Goal: Obtain resource: Download file/media

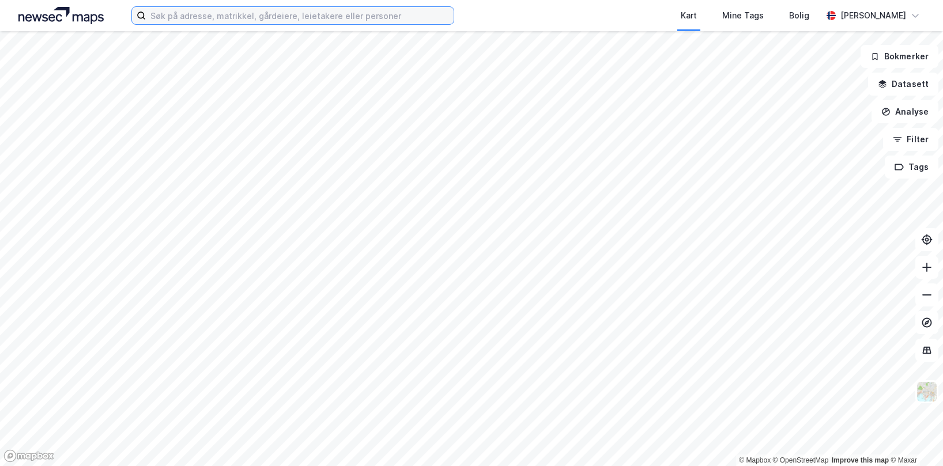
click at [200, 13] on input at bounding box center [300, 15] width 308 height 17
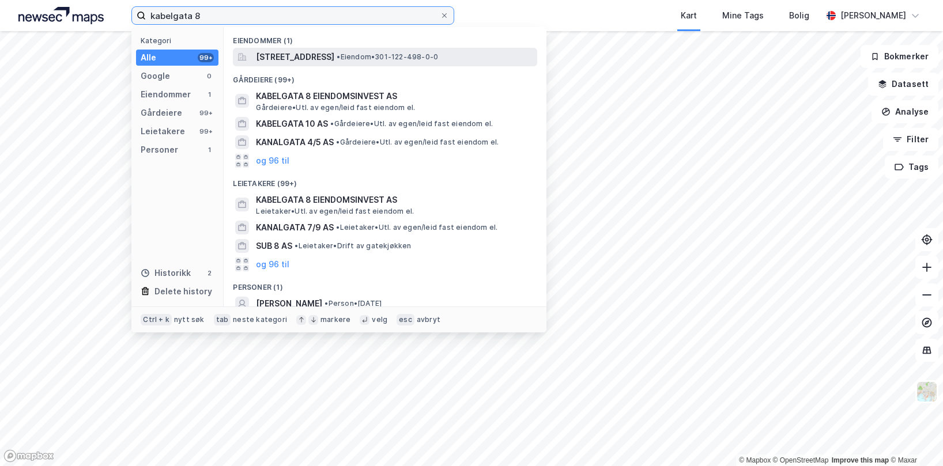
type input "kabelgata 8"
click at [318, 65] on div "[STREET_ADDRESS] • Eiendom • 301-122-498-0-0" at bounding box center [385, 57] width 304 height 18
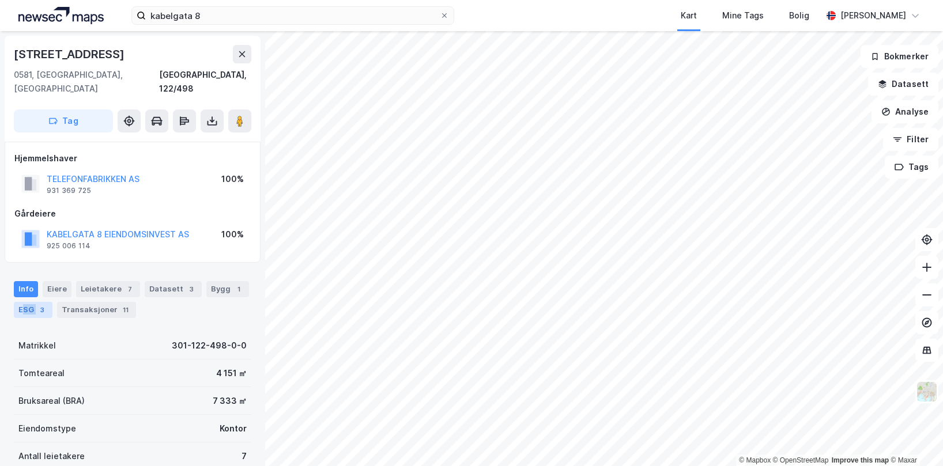
click at [25, 302] on div "ESG 3" at bounding box center [33, 310] width 39 height 16
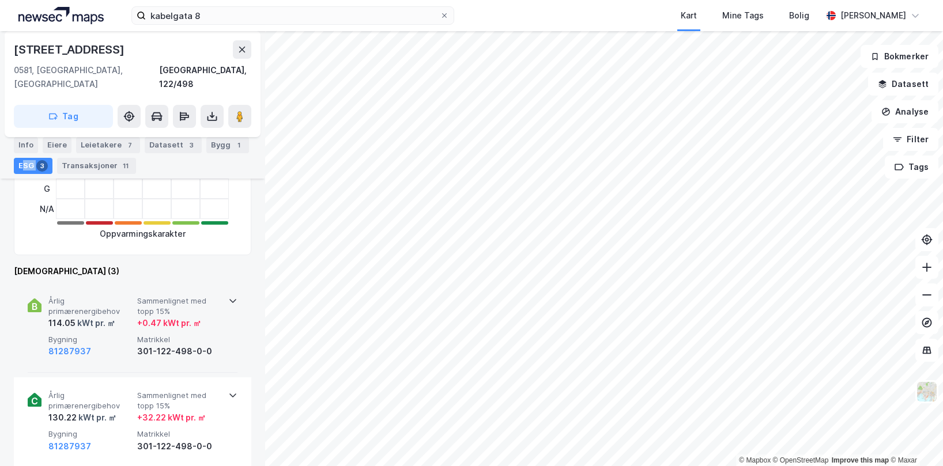
scroll to position [346, 0]
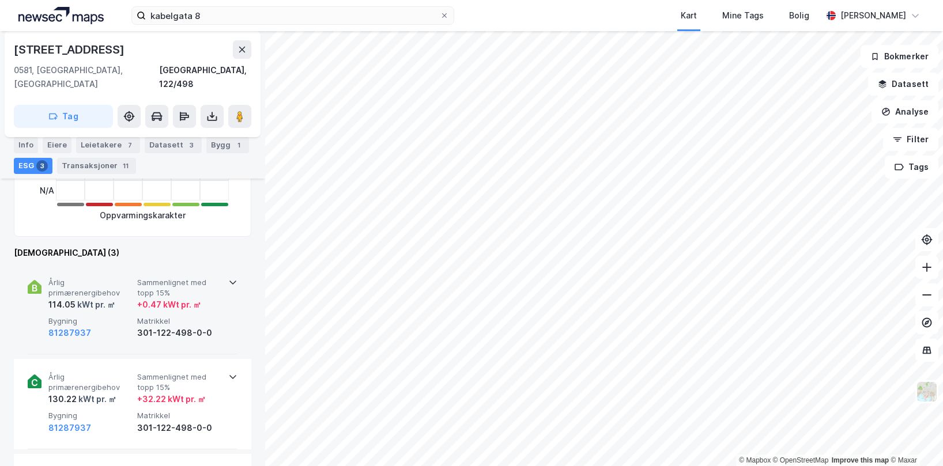
click at [219, 272] on div "Årlig primærenergibehov 114.05 kWt pr. ㎡ Sammenlignet med topp 15% + 0.47 kWt p…" at bounding box center [133, 310] width 210 height 90
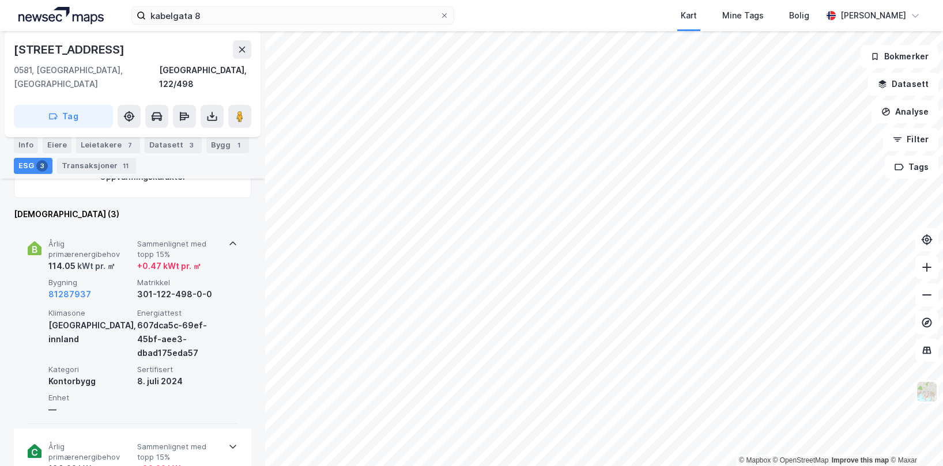
scroll to position [404, 0]
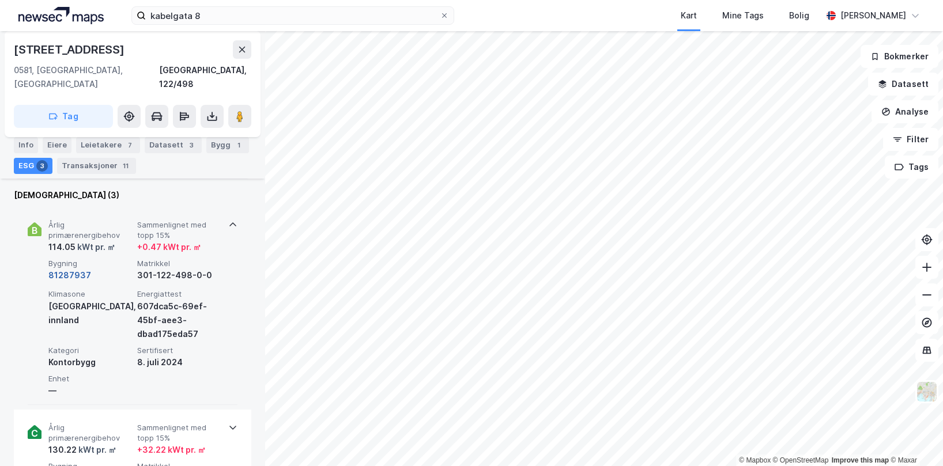
click at [73, 269] on button "81287937" at bounding box center [69, 276] width 43 height 14
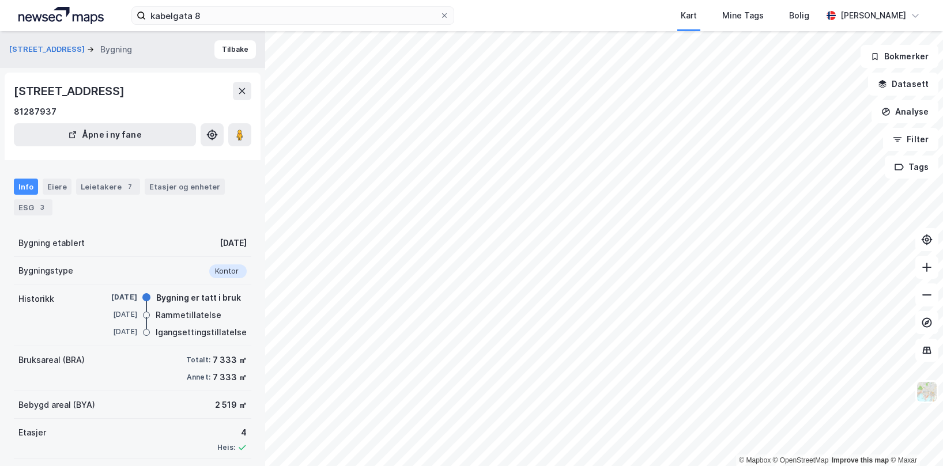
scroll to position [51, 0]
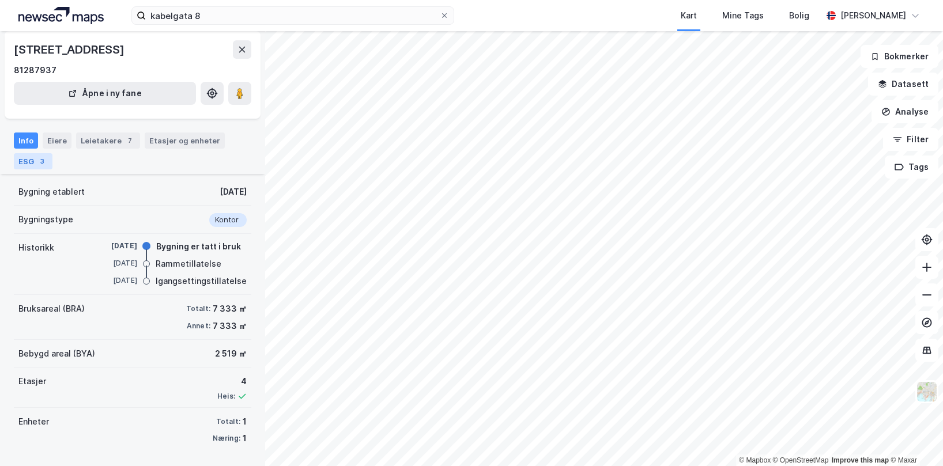
click at [29, 157] on div "ESG 3" at bounding box center [33, 161] width 39 height 16
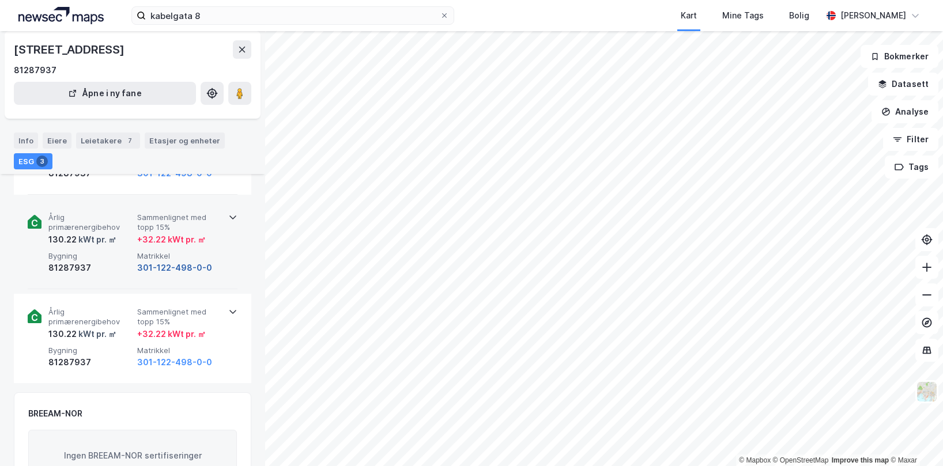
scroll to position [346, 0]
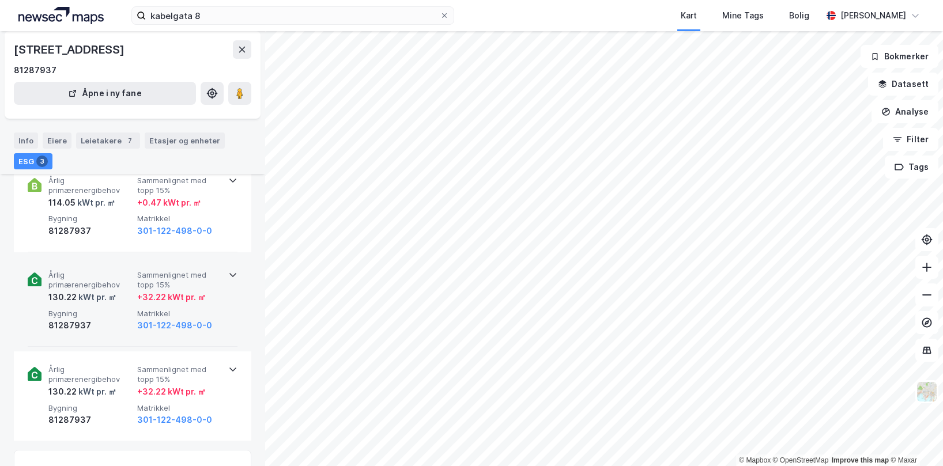
click at [222, 285] on div "Årlig primærenergibehov 130.22 kWt pr. ㎡ Sammenlignet med topp 15% + 32.22 kWt …" at bounding box center [133, 302] width 210 height 90
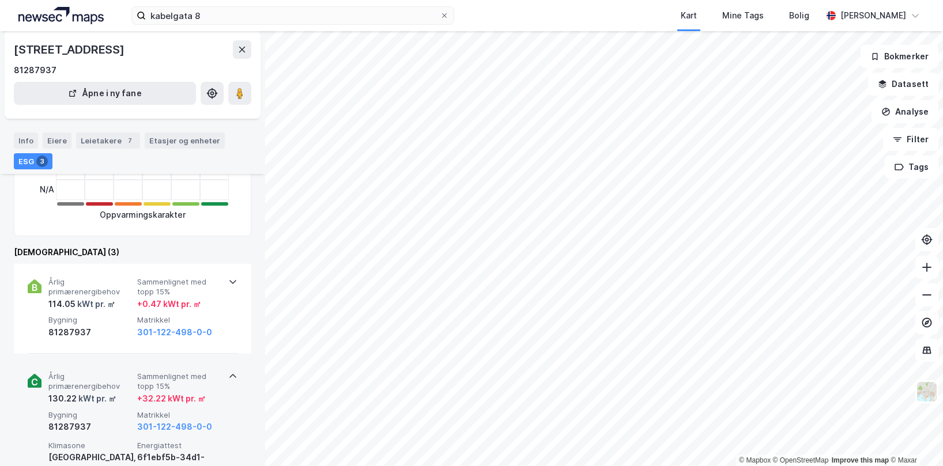
scroll to position [173, 0]
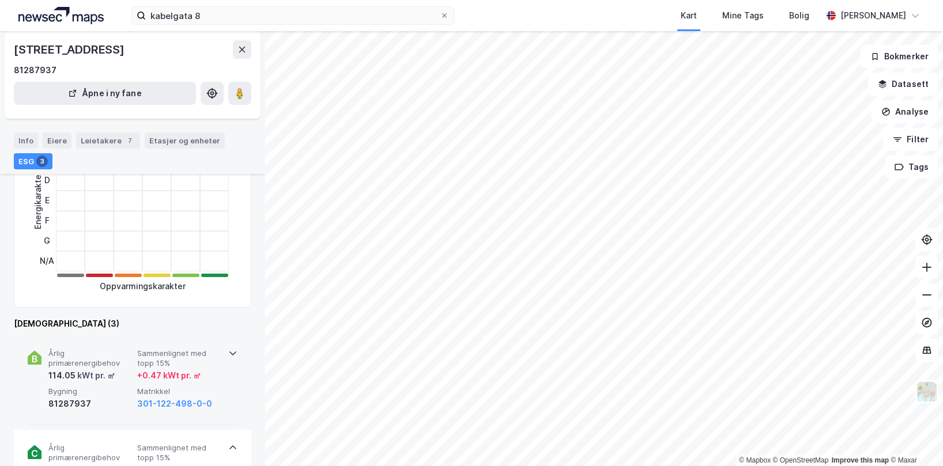
click at [199, 367] on span "Sammenlignet med topp 15%" at bounding box center [179, 359] width 84 height 20
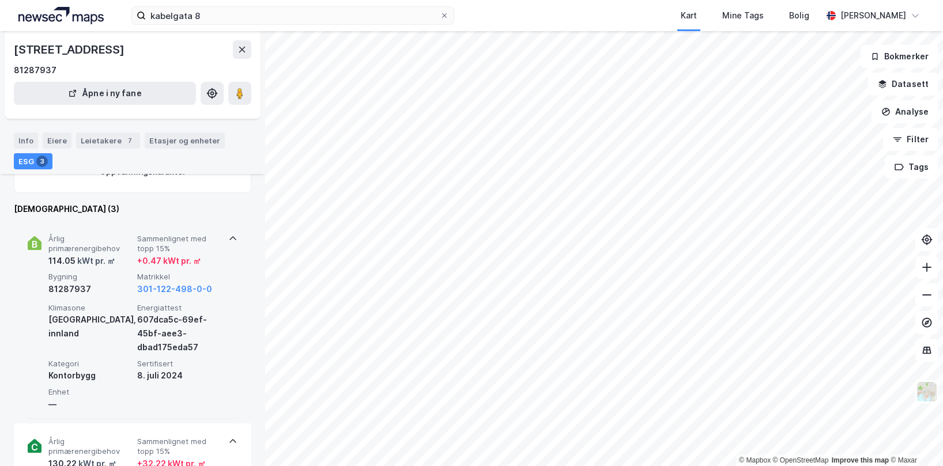
scroll to position [288, 0]
click at [154, 283] on button "301-122-498-0-0" at bounding box center [174, 289] width 75 height 14
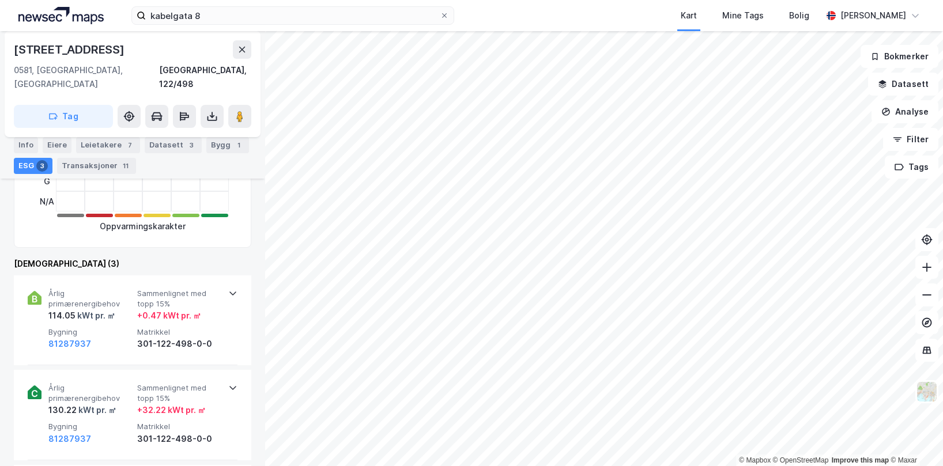
scroll to position [404, 0]
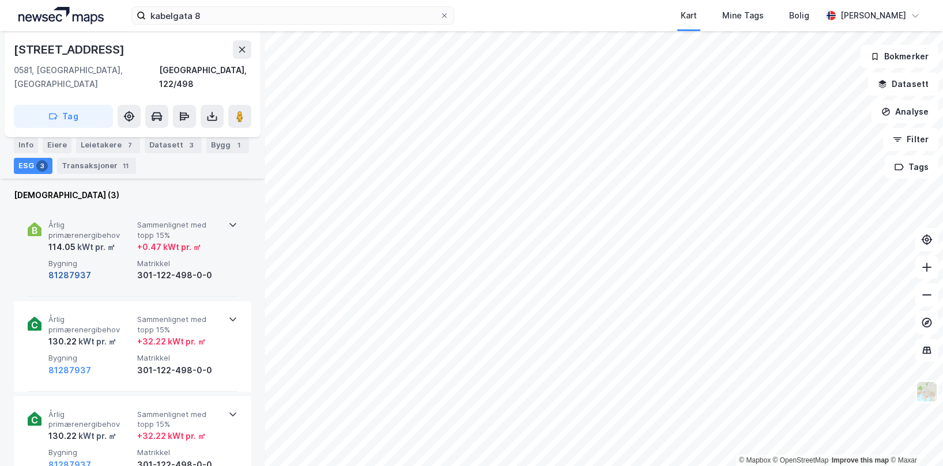
click at [70, 269] on button "81287937" at bounding box center [69, 276] width 43 height 14
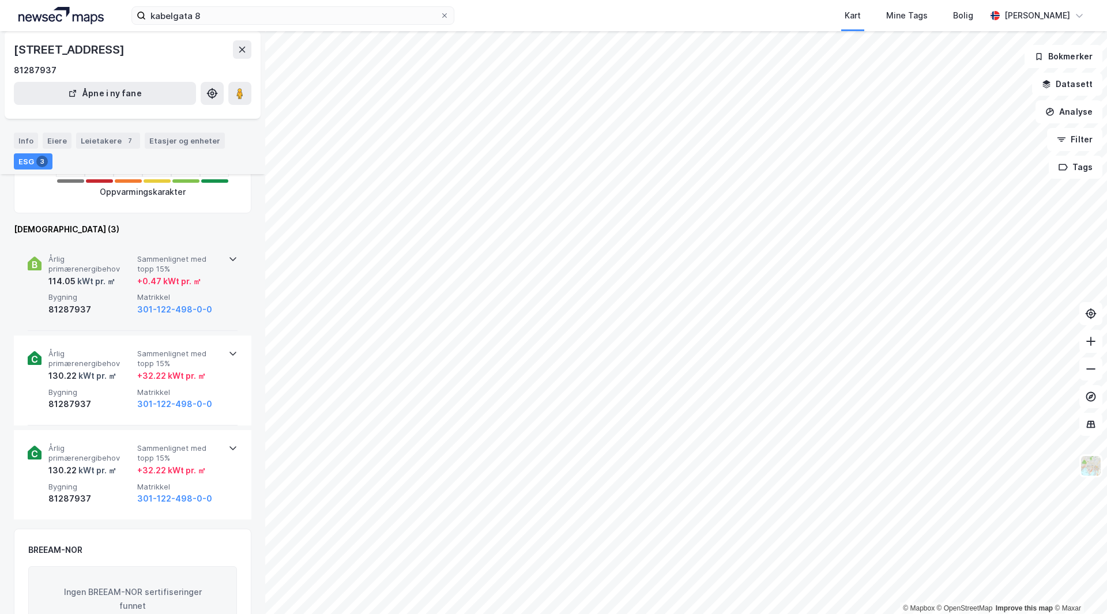
scroll to position [210, 0]
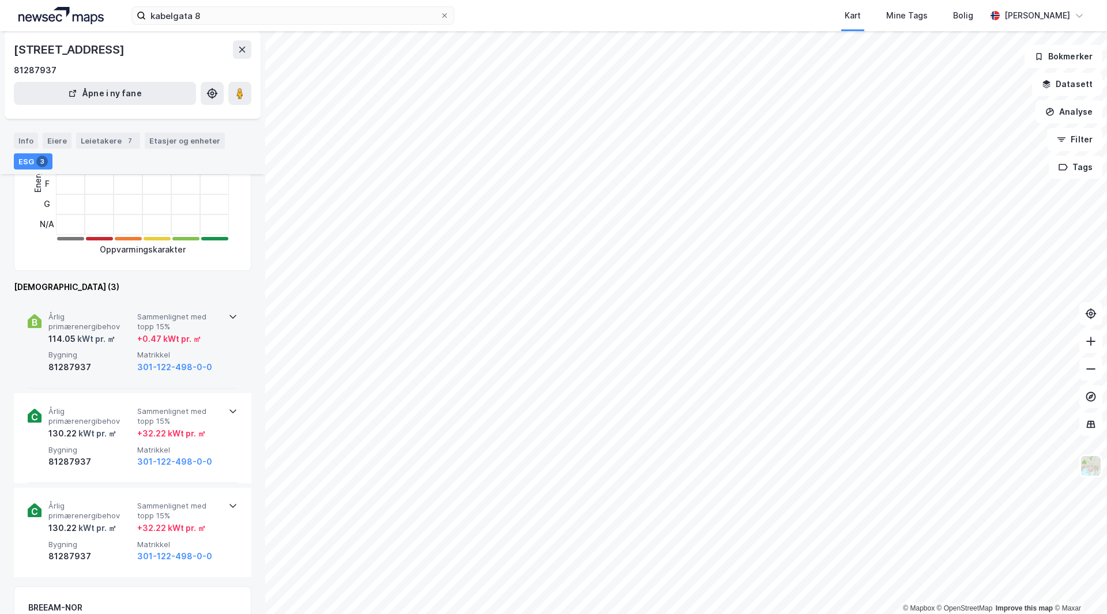
click at [95, 354] on span "Bygning" at bounding box center [90, 355] width 84 height 10
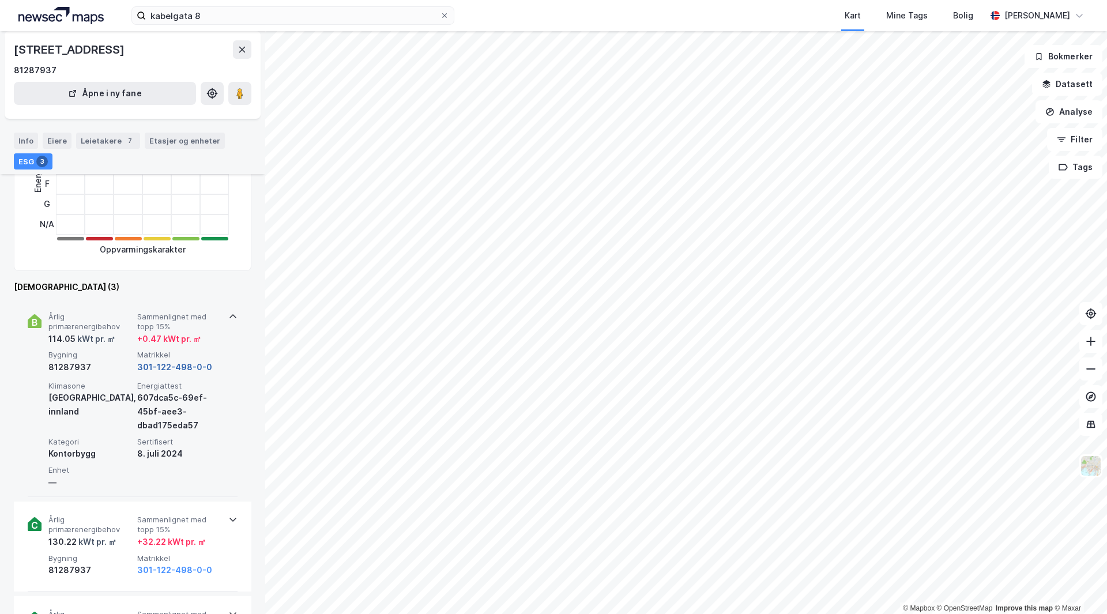
click at [160, 364] on button "301-122-498-0-0" at bounding box center [174, 367] width 75 height 14
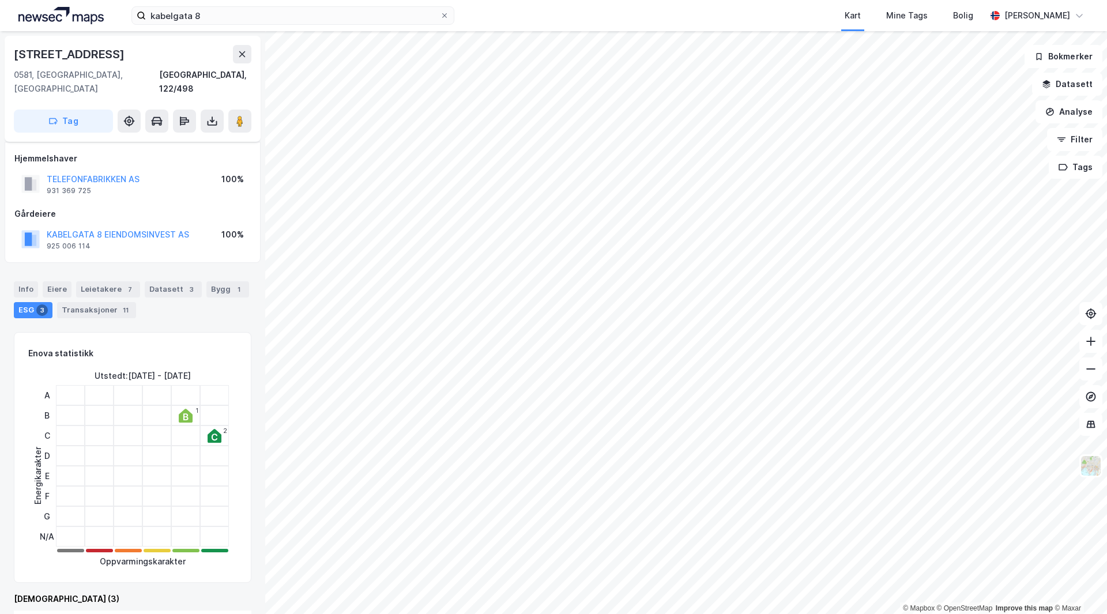
scroll to position [210, 0]
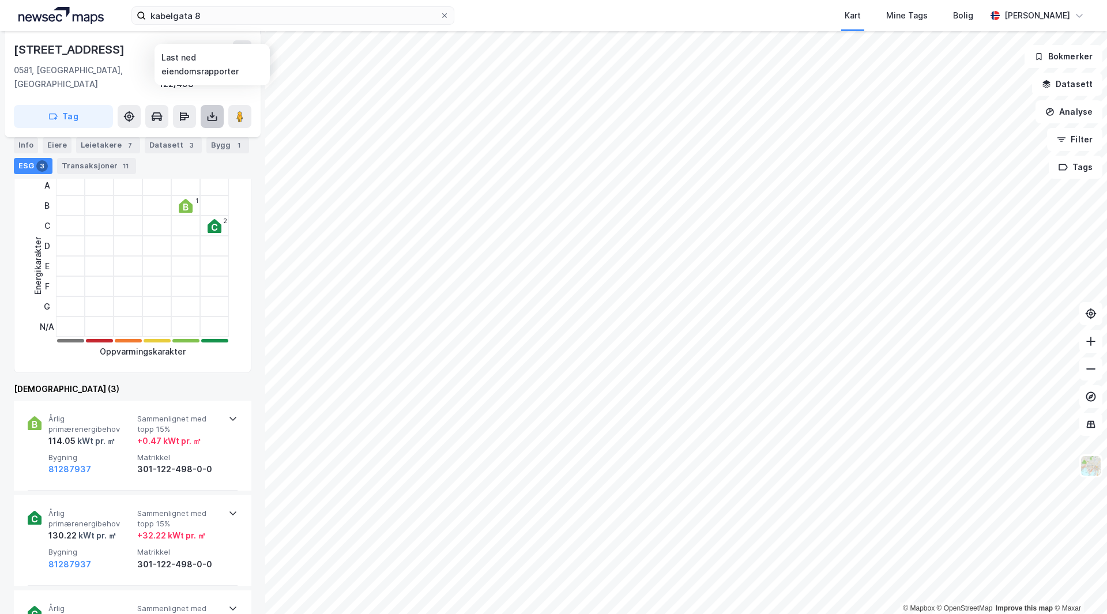
click at [213, 111] on icon at bounding box center [212, 117] width 12 height 12
click at [192, 153] on div "Last ned matrikkelrapport" at bounding box center [169, 157] width 95 height 9
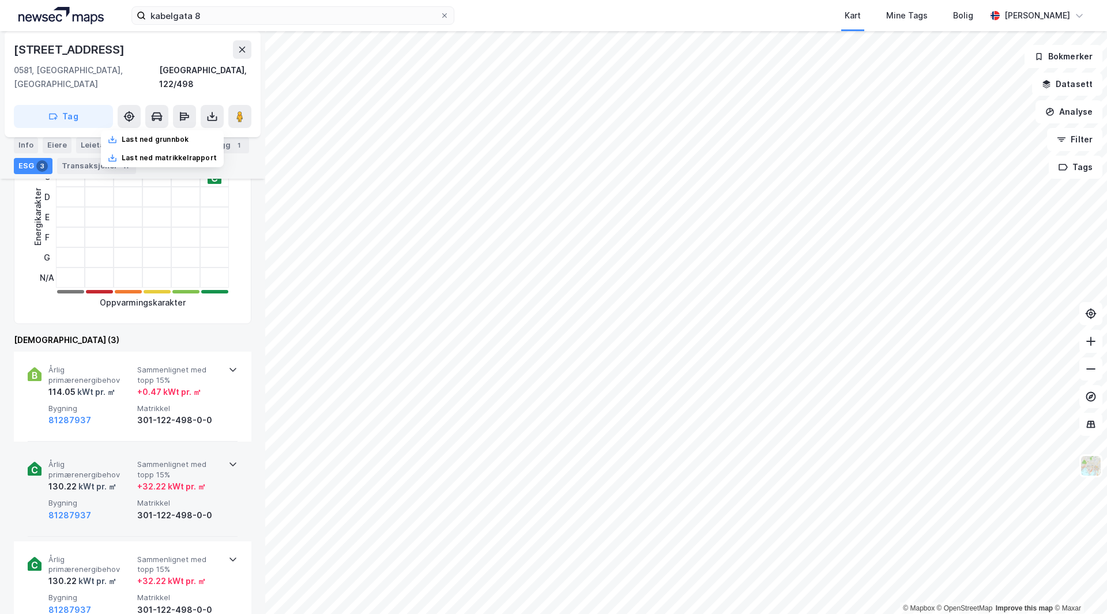
scroll to position [325, 0]
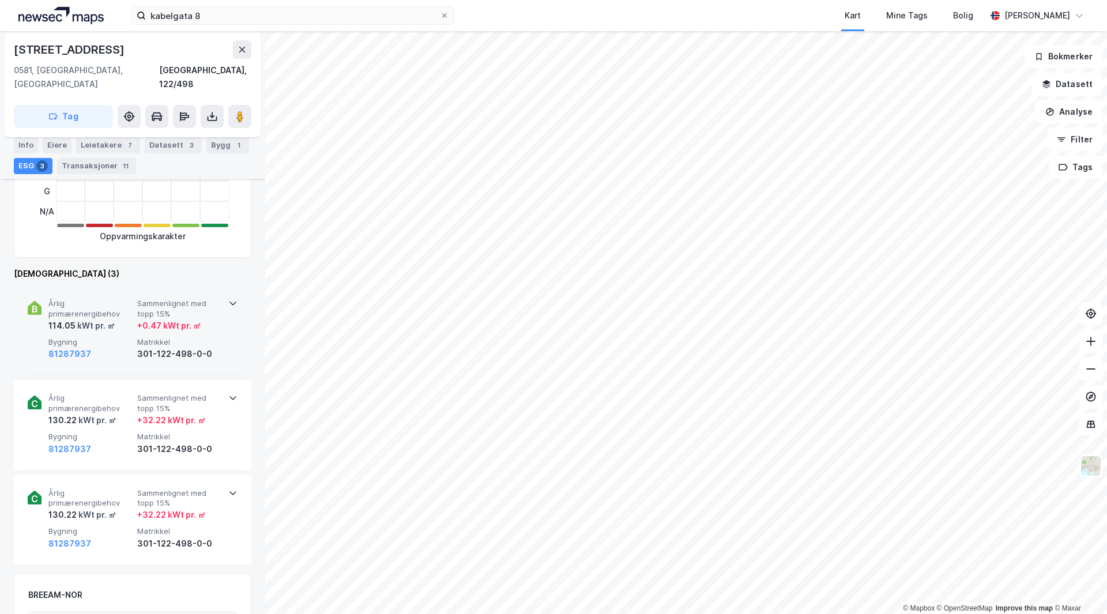
drag, startPoint x: 209, startPoint y: 314, endPoint x: 194, endPoint y: 285, distance: 32.5
click at [194, 299] on span "Sammenlignet med topp 15%" at bounding box center [179, 309] width 84 height 20
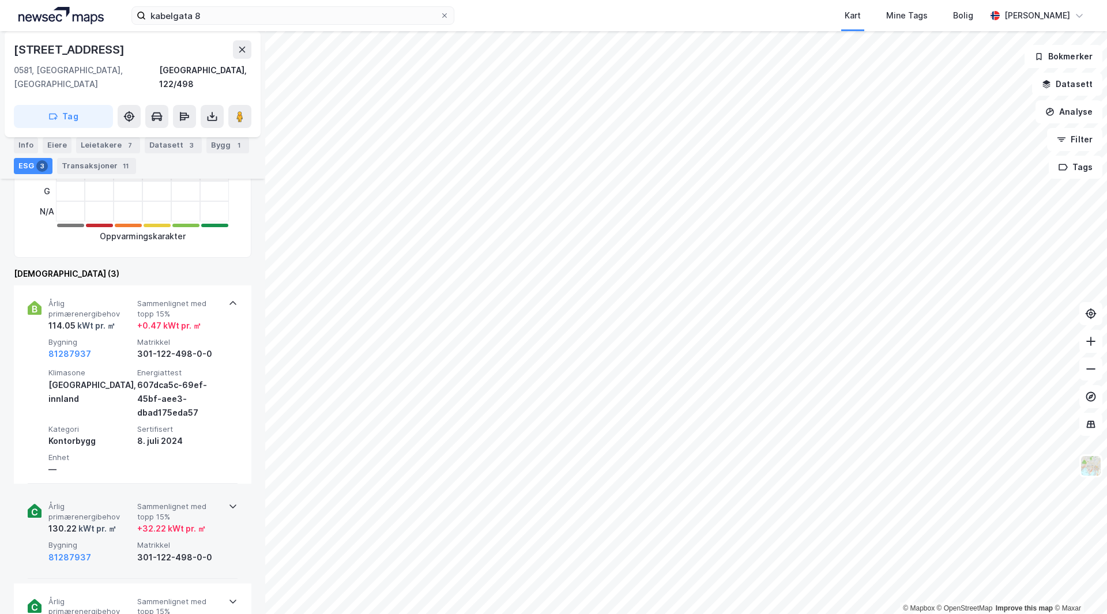
click at [203, 466] on span "Sammenlignet med topp 15%" at bounding box center [179, 512] width 84 height 20
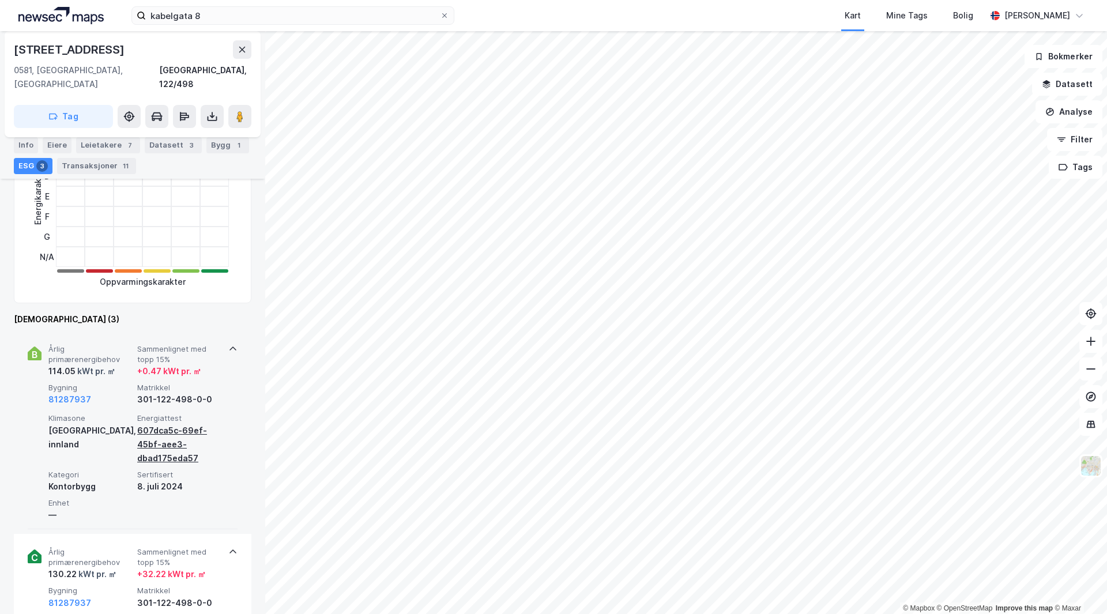
scroll to position [284, 0]
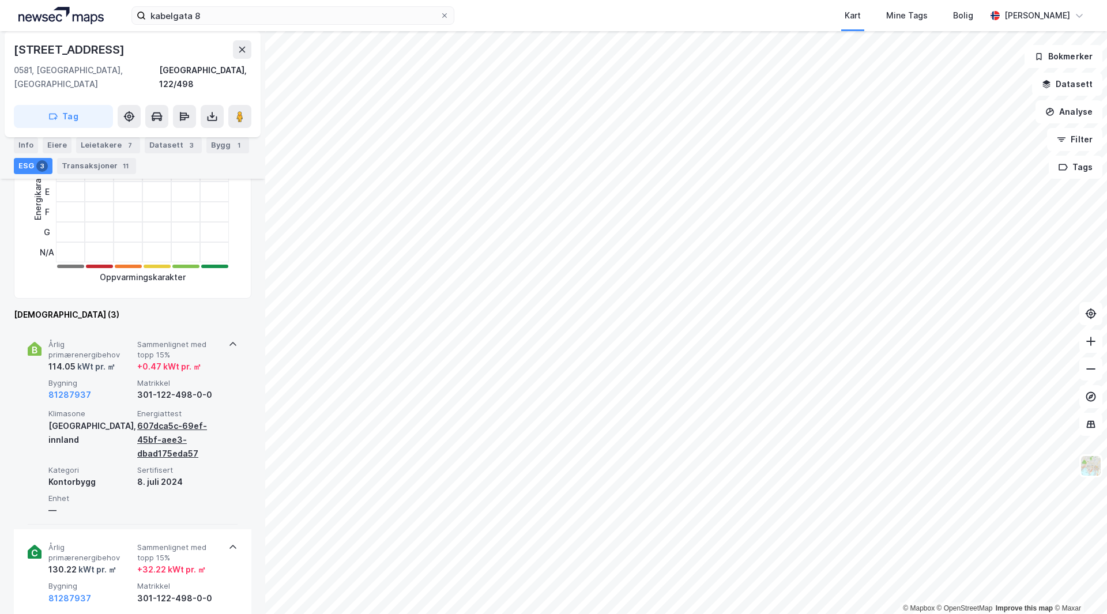
click at [170, 419] on div "607dca5c-69ef-45bf-aee3-dbad175eda57" at bounding box center [179, 440] width 84 height 42
click at [154, 419] on div "607dca5c-69ef-45bf-aee3-dbad175eda57" at bounding box center [179, 440] width 84 height 42
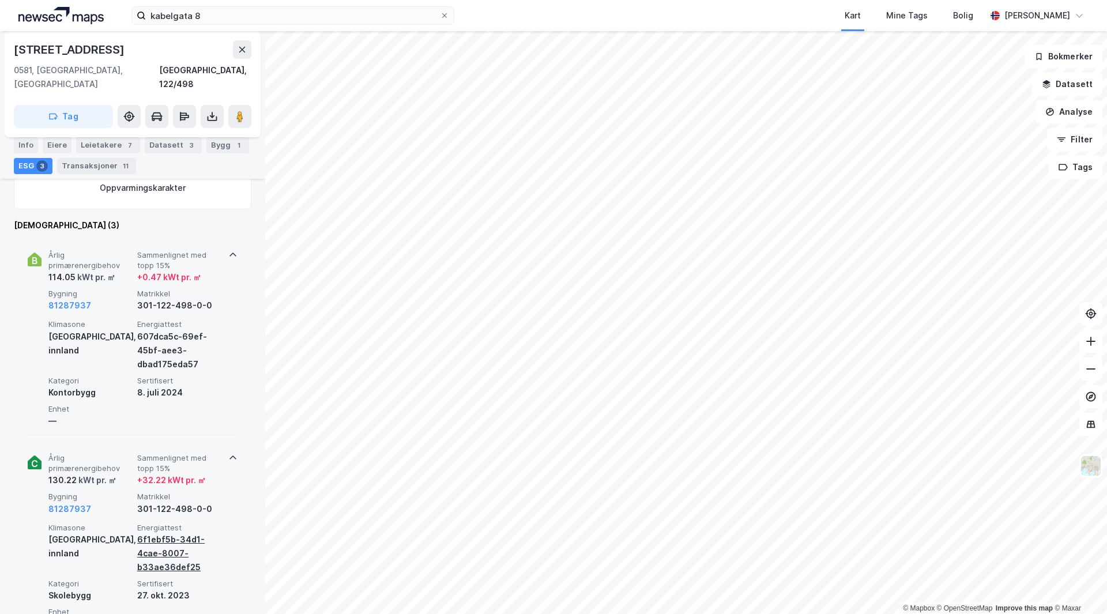
scroll to position [457, 0]
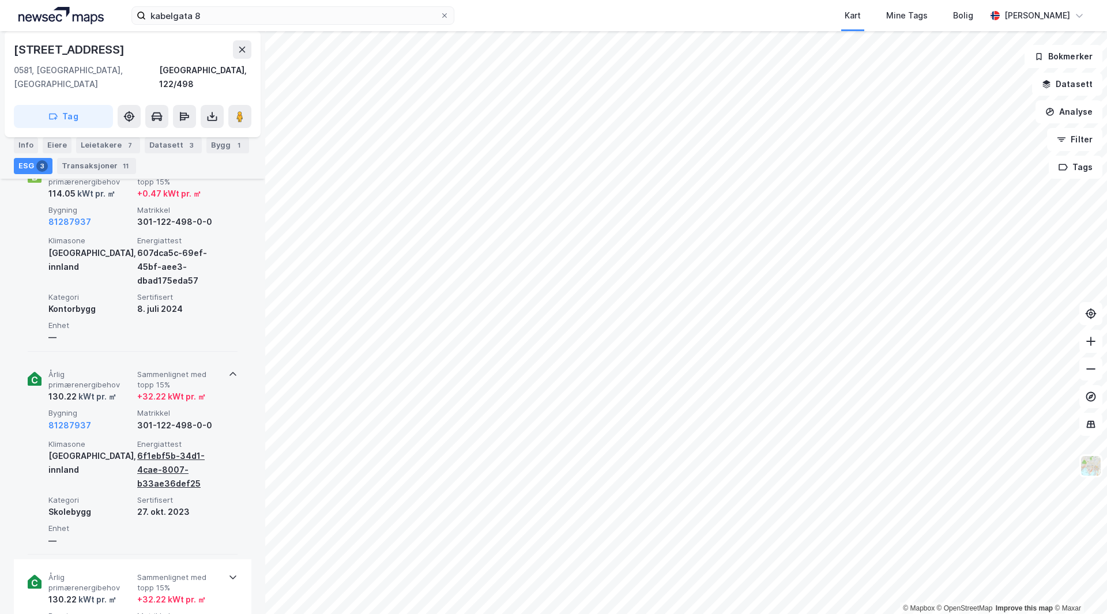
click at [156, 449] on div "6f1ebf5b-34d1-4cae-8007-b33ae36def25" at bounding box center [179, 470] width 84 height 42
click at [159, 246] on div "607dca5c-69ef-45bf-aee3-dbad175eda57" at bounding box center [179, 267] width 84 height 42
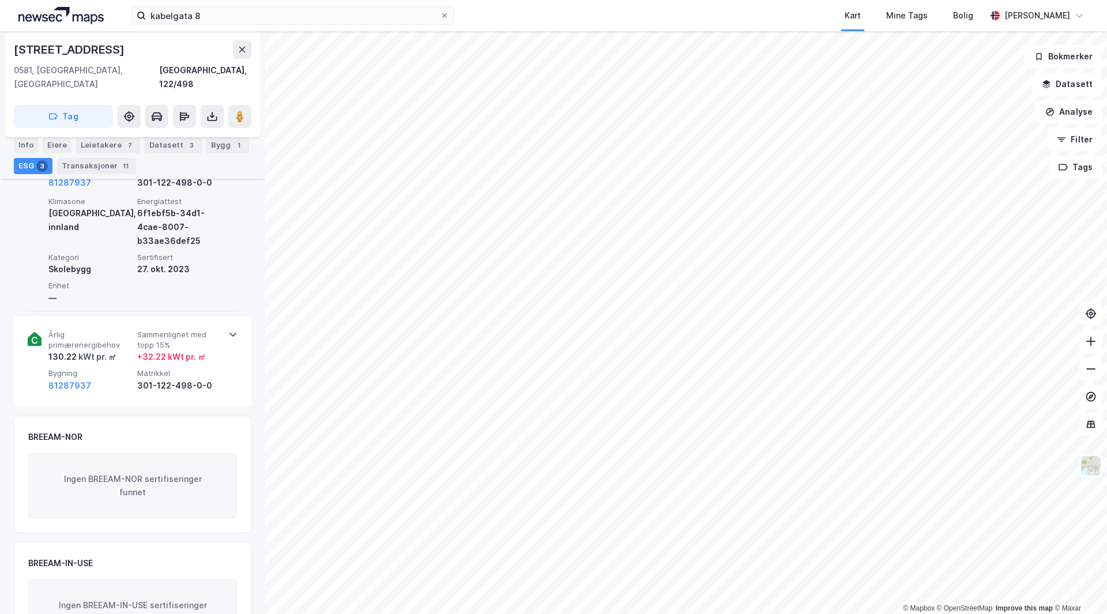
scroll to position [746, 0]
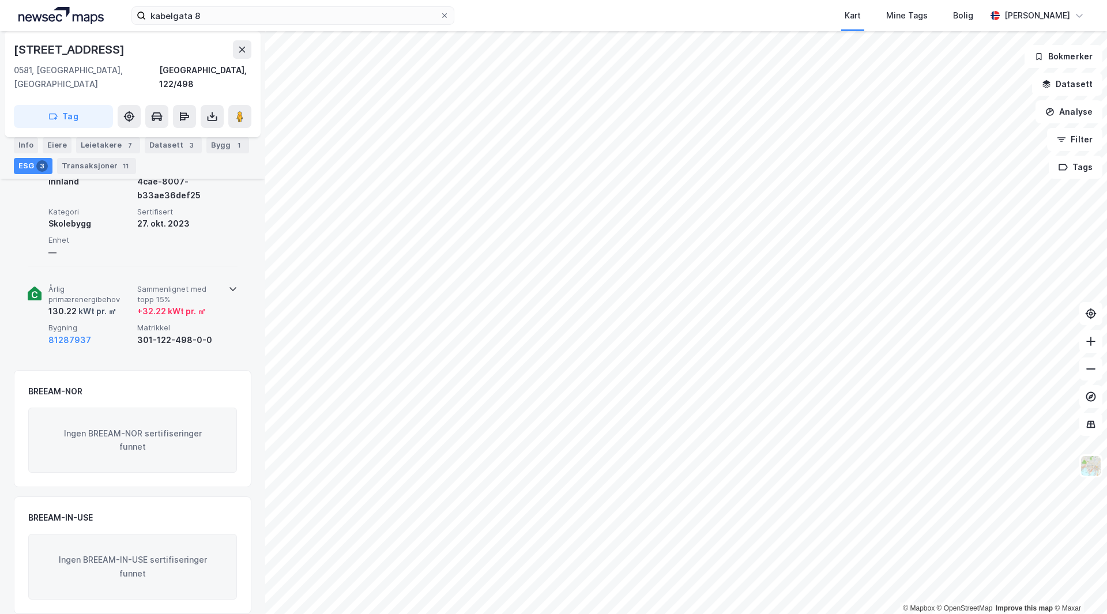
click at [221, 278] on div "Årlig primærenergibehov 130.22 kWt pr. ㎡ Sammenlignet med topp 15% + 32.22 kWt …" at bounding box center [133, 315] width 210 height 89
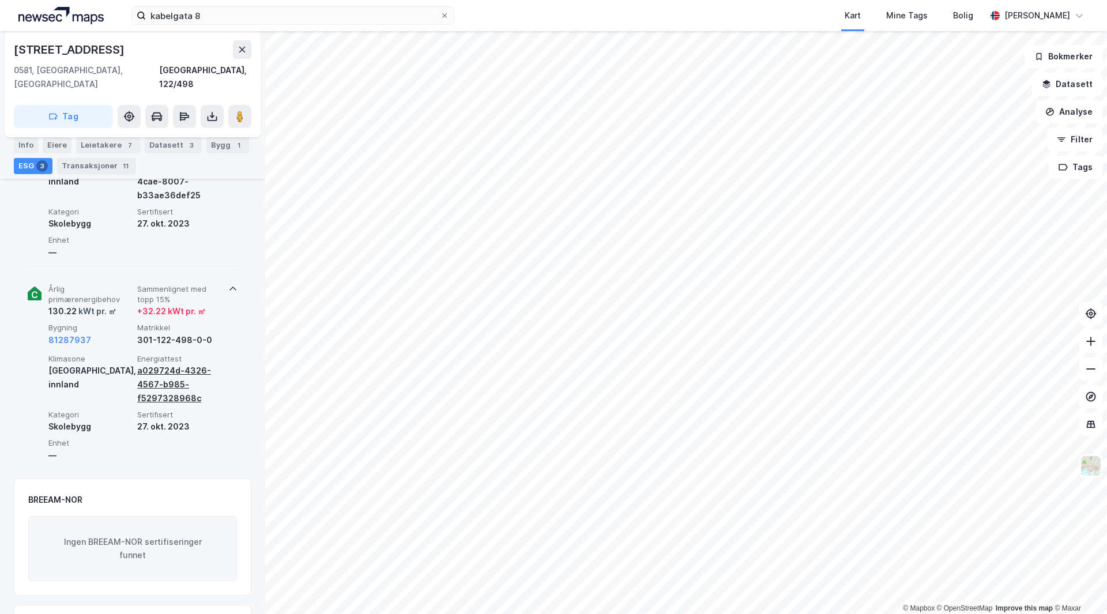
click at [141, 364] on div "a029724d-4326-4567-b985-f5297328968c" at bounding box center [179, 385] width 84 height 42
click at [151, 364] on div "a029724d-4326-4567-b985-f5297328968c" at bounding box center [179, 385] width 84 height 42
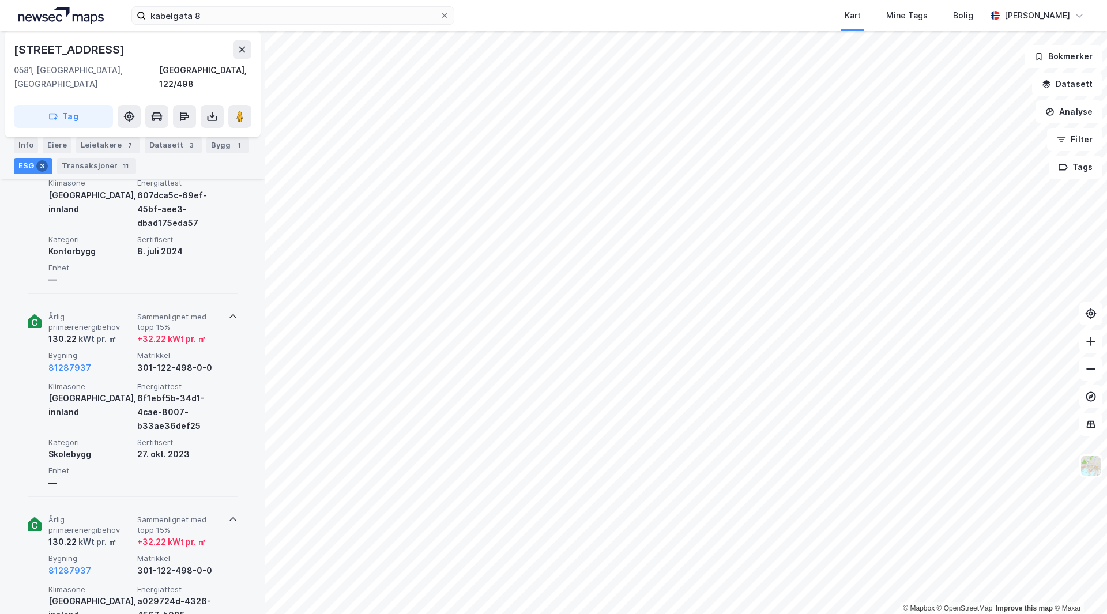
scroll to position [400, 0]
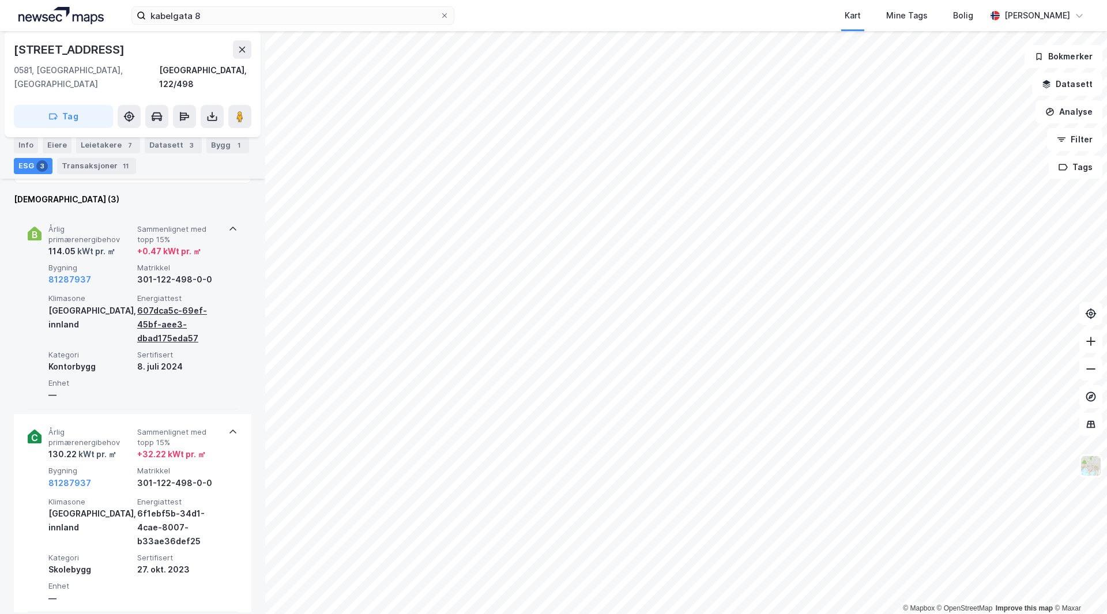
click at [144, 321] on div "607dca5c-69ef-45bf-aee3-dbad175eda57" at bounding box center [179, 325] width 84 height 42
click at [74, 273] on button "81287937" at bounding box center [69, 280] width 43 height 14
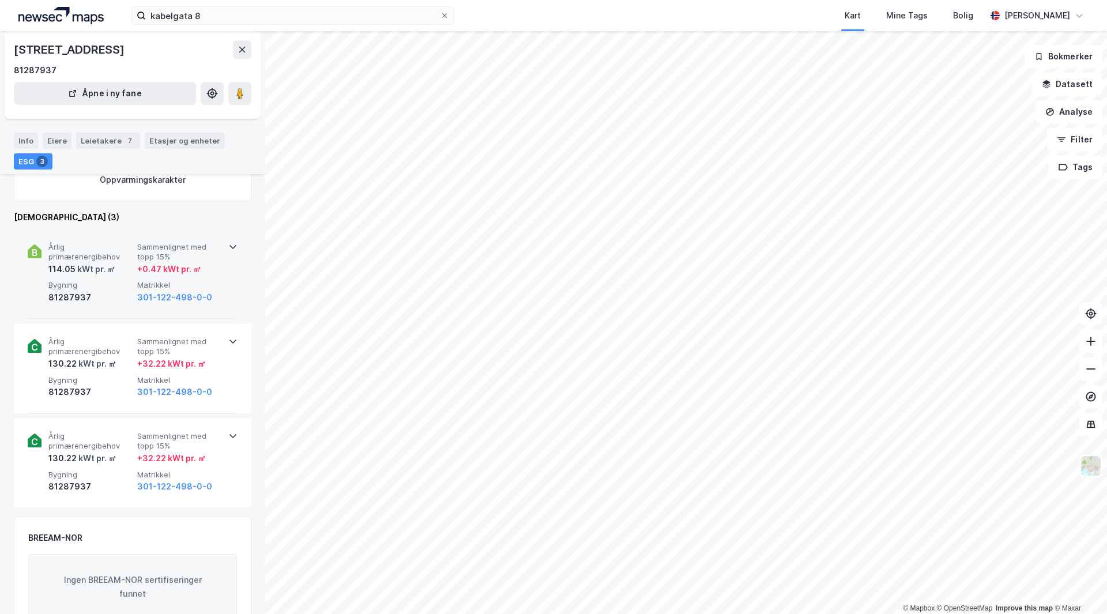
scroll to position [284, 0]
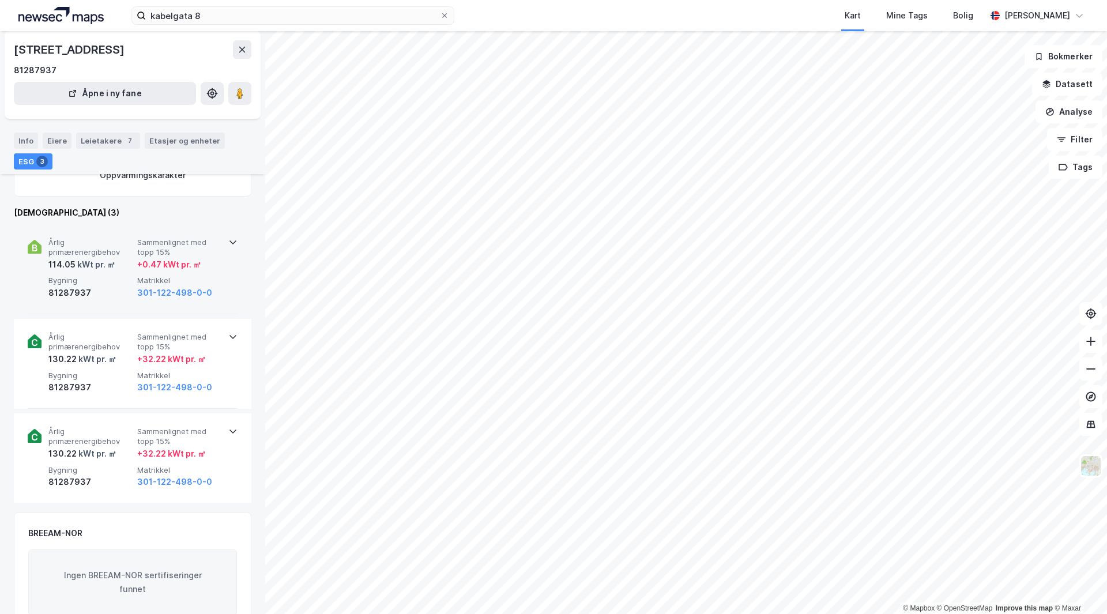
click at [219, 265] on div "Årlig primærenergibehov 114.05 kWt pr. ㎡ Sammenlignet med topp 15% + 0.47 kWt p…" at bounding box center [133, 269] width 210 height 90
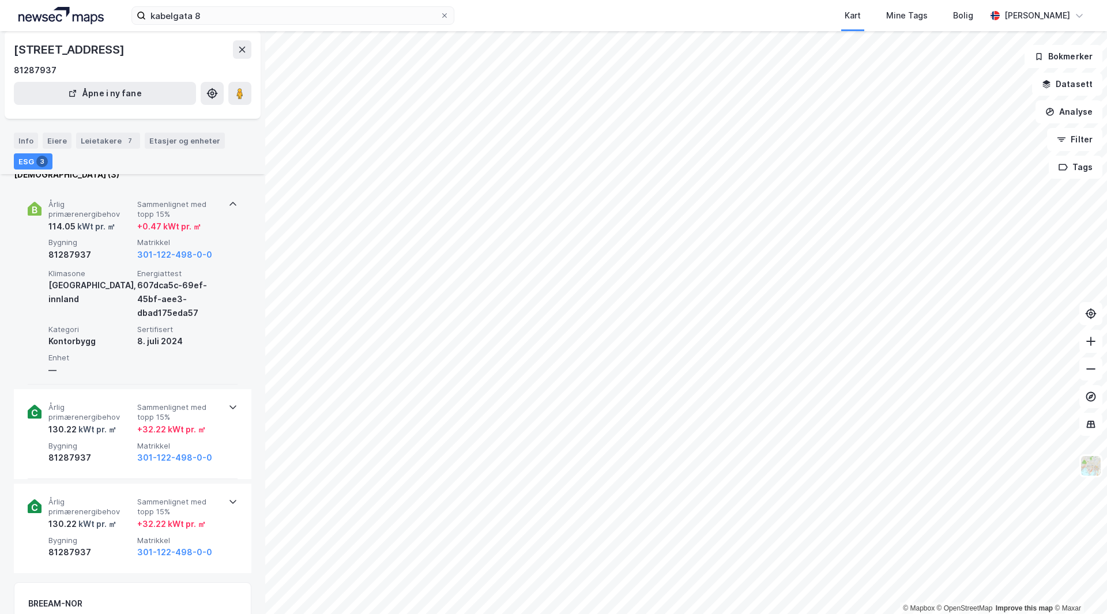
scroll to position [342, 0]
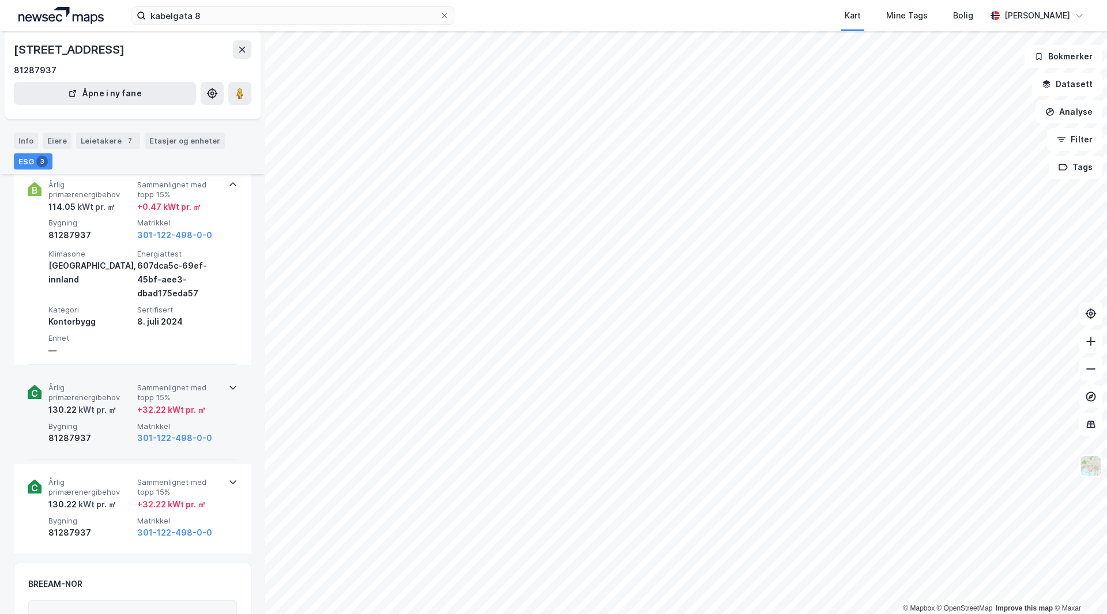
click at [216, 398] on span "Sammenlignet med topp 15%" at bounding box center [179, 393] width 84 height 20
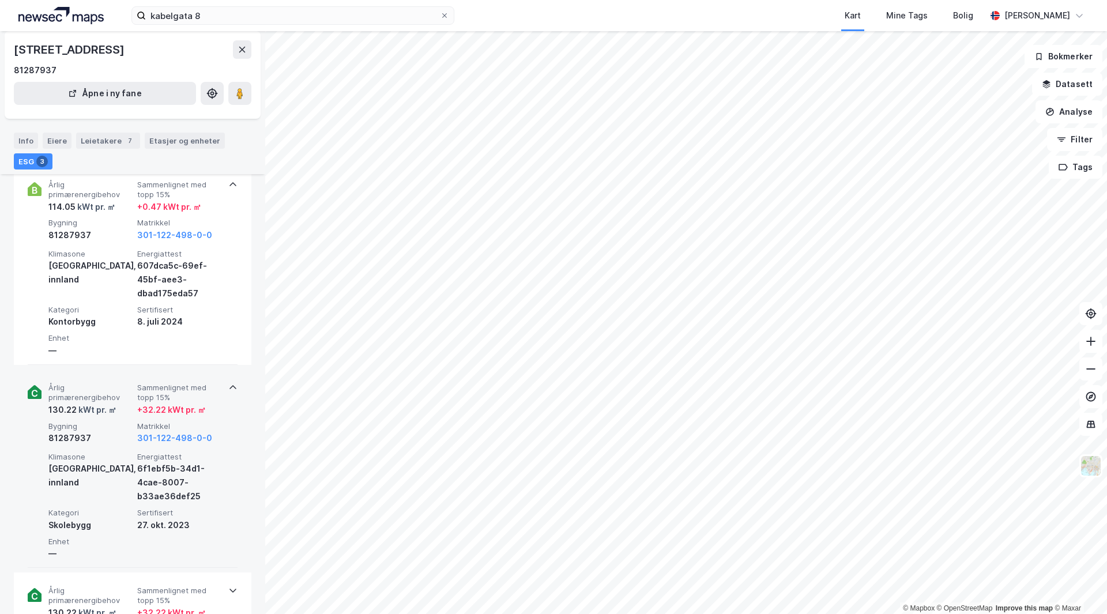
scroll to position [284, 0]
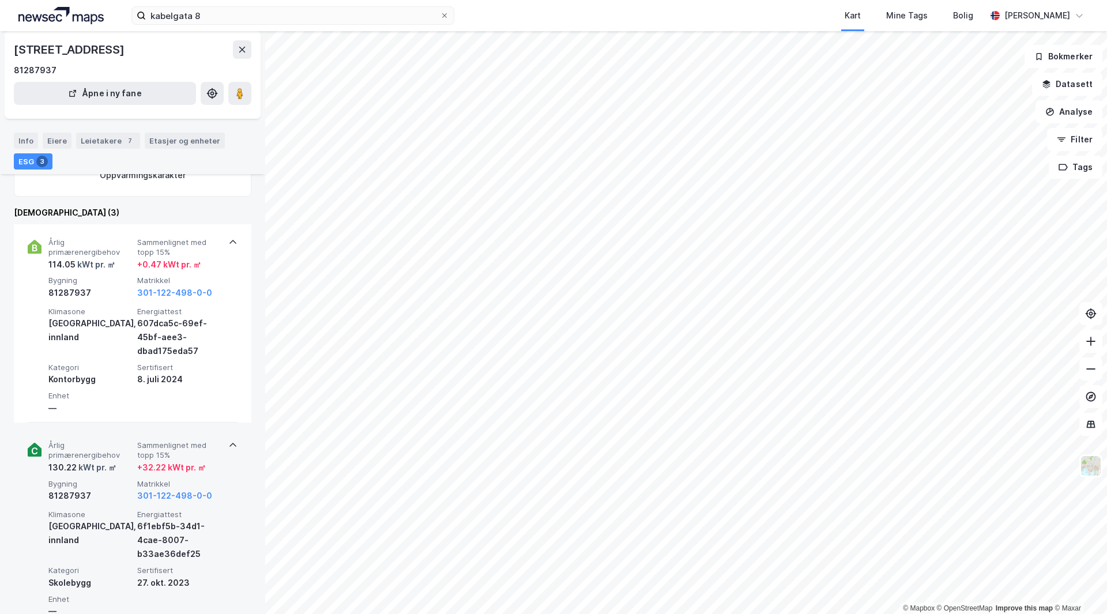
click at [234, 445] on div "Årlig primærenergibehov 130.22 kWt pr. ㎡ Sammenlignet med topp 15% + 32.22 kWt …" at bounding box center [133, 526] width 238 height 198
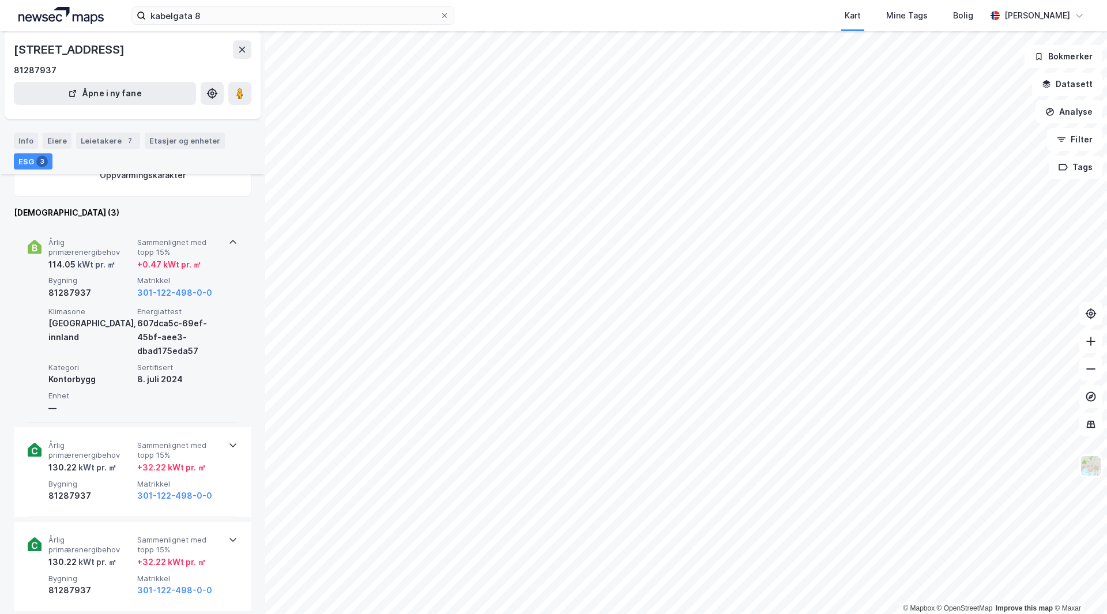
click at [222, 247] on div "Årlig primærenergibehov 114.05 kWt pr. ㎡ Sammenlignet med topp 15% + 0.47 kWt p…" at bounding box center [133, 323] width 210 height 198
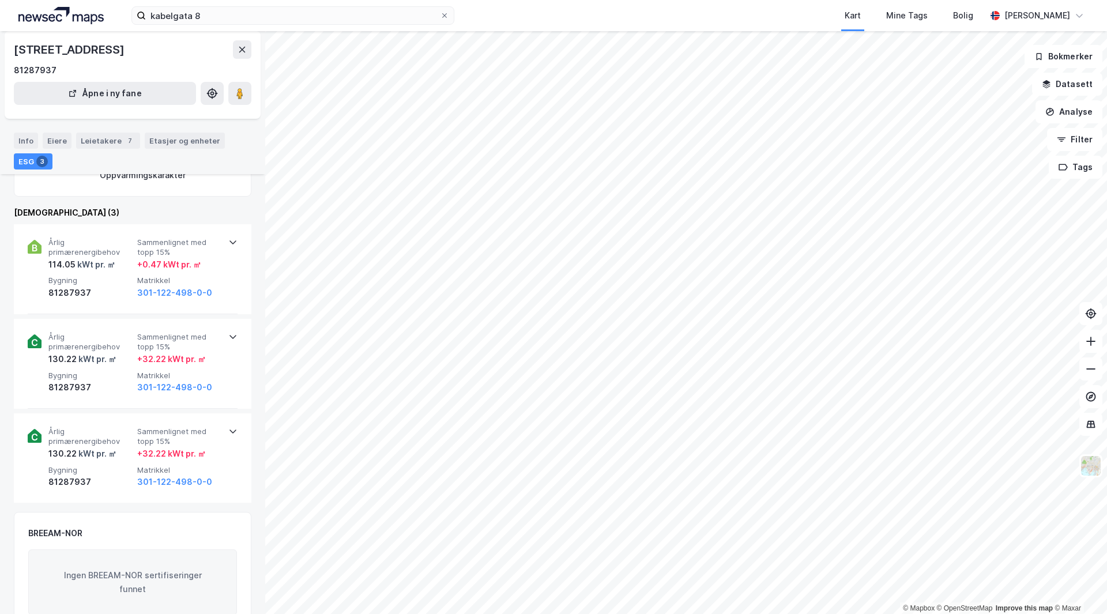
click at [251, 466] on div "[STREET_ADDRESS] Bygning [GEOGRAPHIC_DATA][STREET_ADDRESS] Åpne i ny fane Info …" at bounding box center [132, 322] width 265 height 583
click at [224, 347] on div "Årlig primærenergibehov 130.22 kWt pr. ㎡ Sammenlignet med topp 15% + 32.22 kWt …" at bounding box center [133, 364] width 210 height 90
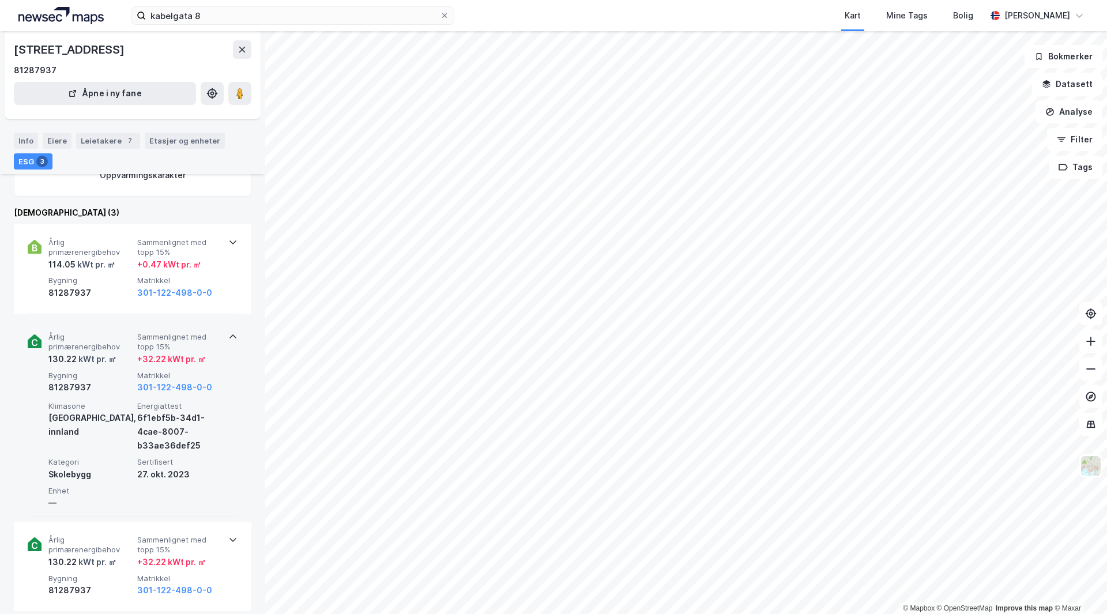
click at [223, 342] on div "Årlig primærenergibehov 130.22 kWt pr. ㎡ Sammenlignet med topp 15% + 32.22 kWt …" at bounding box center [133, 418] width 210 height 198
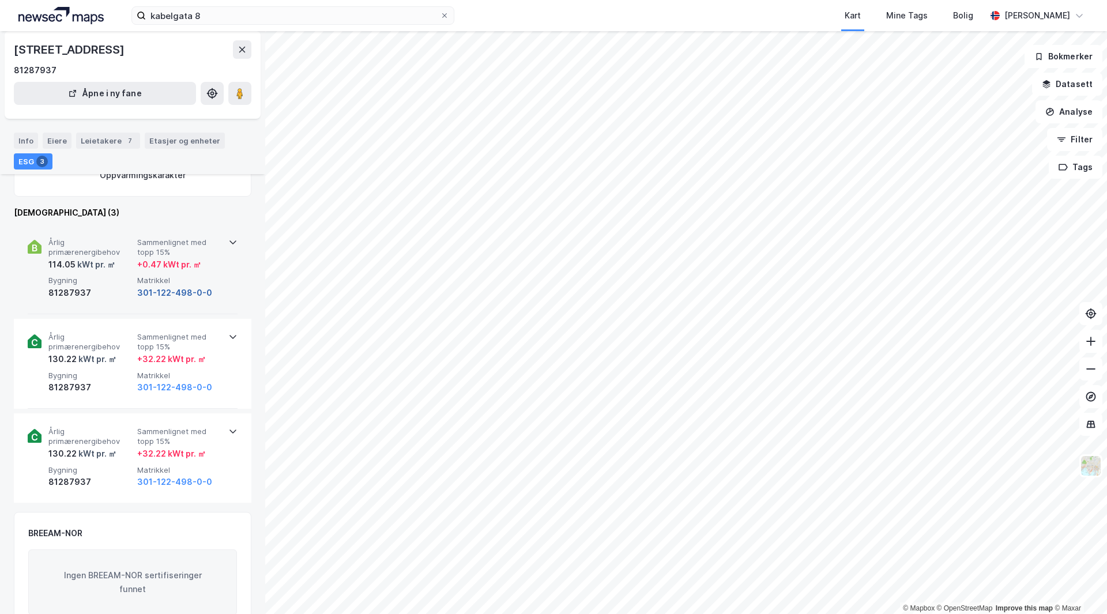
click at [168, 295] on button "301-122-498-0-0" at bounding box center [174, 293] width 75 height 14
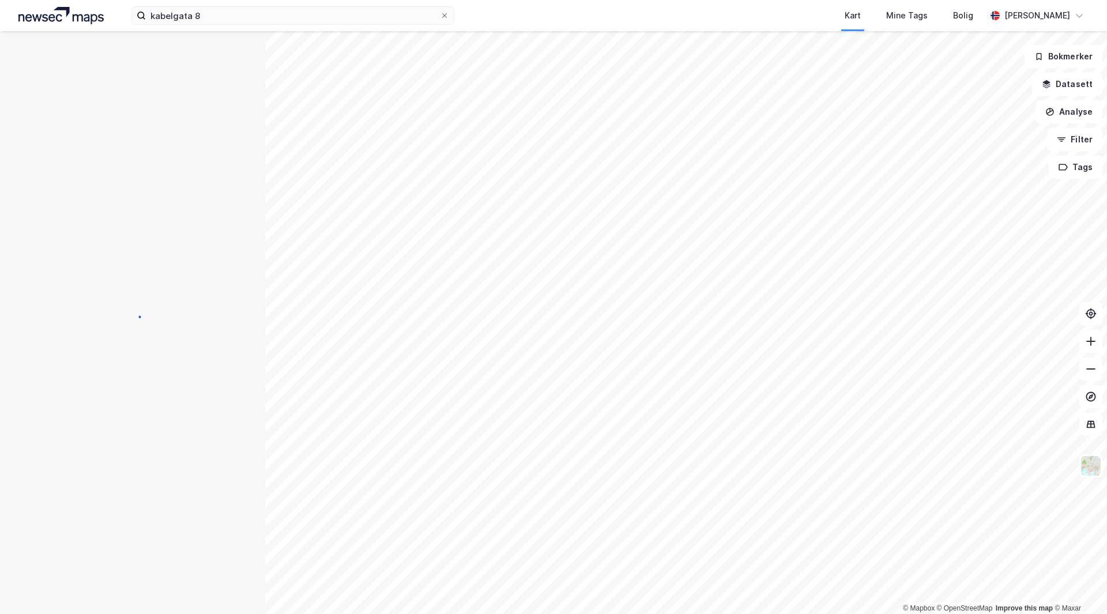
scroll to position [284, 0]
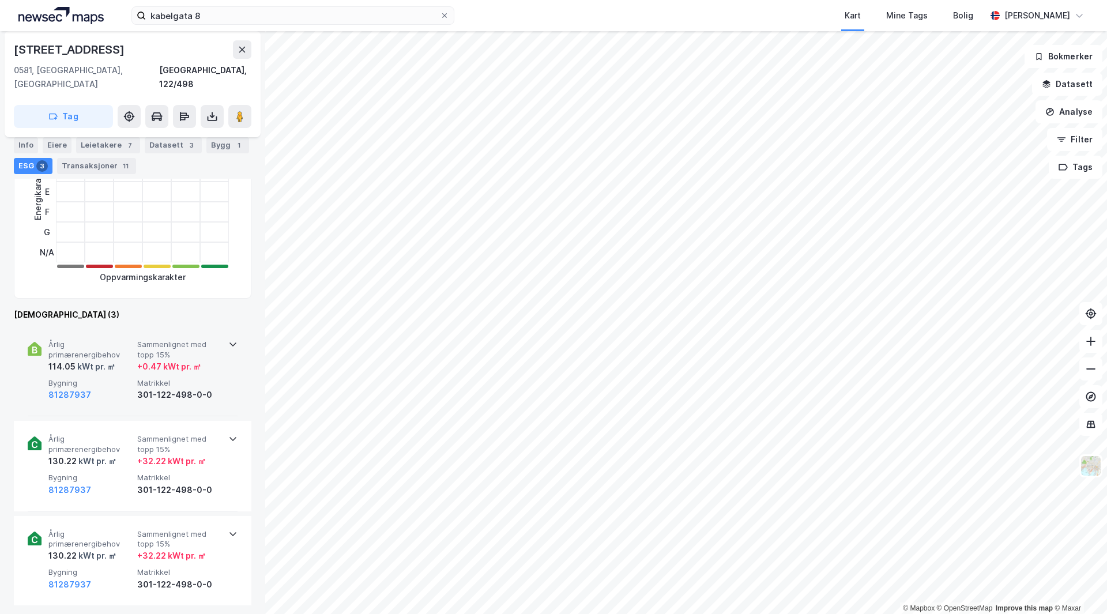
click at [97, 378] on span "Bygning" at bounding box center [90, 383] width 84 height 10
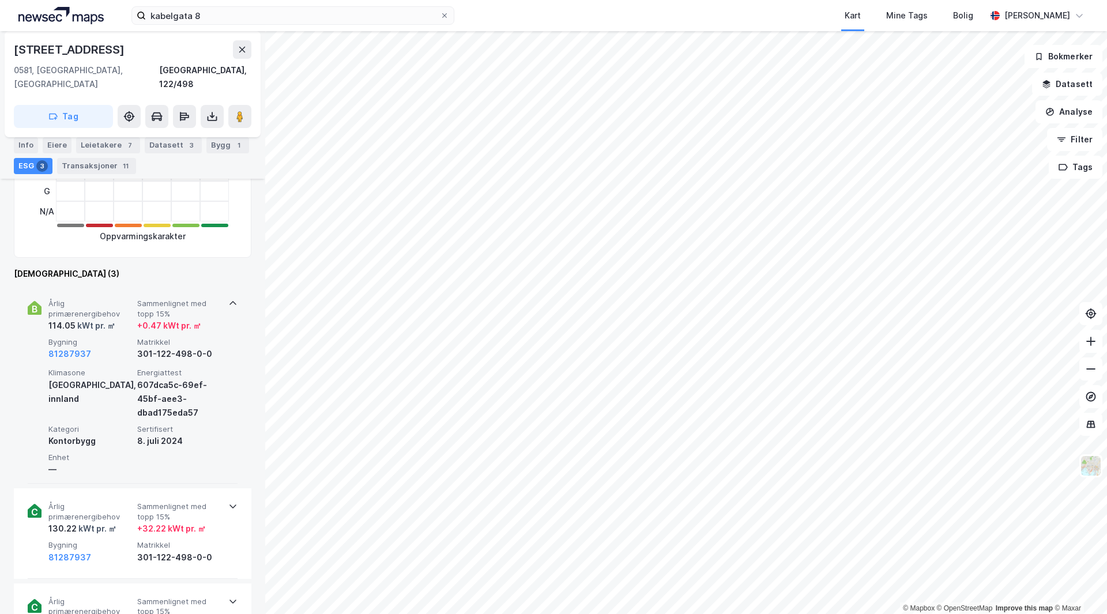
scroll to position [342, 0]
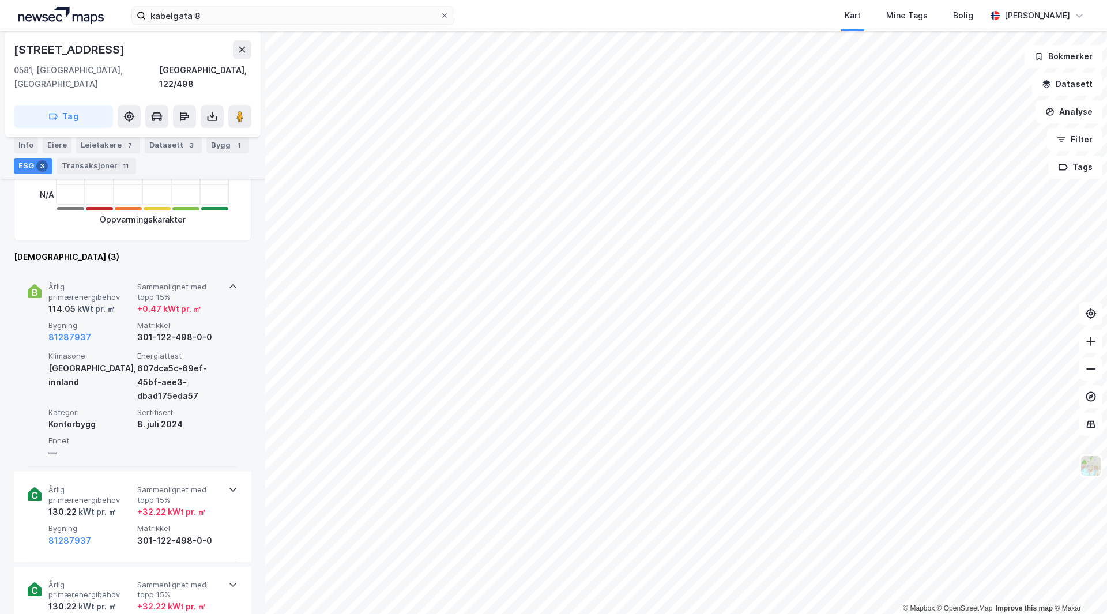
click at [157, 364] on div "607dca5c-69ef-45bf-aee3-dbad175eda57" at bounding box center [179, 383] width 84 height 42
click at [153, 330] on div "301-122-498-0-0" at bounding box center [179, 337] width 84 height 14
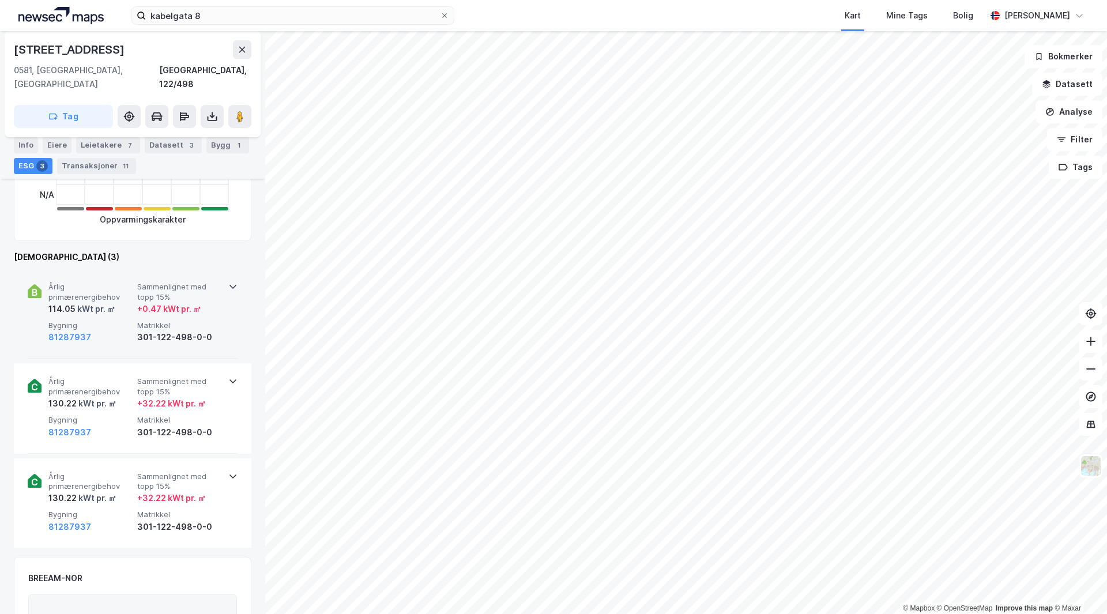
click at [153, 330] on div "301-122-498-0-0" at bounding box center [179, 337] width 84 height 14
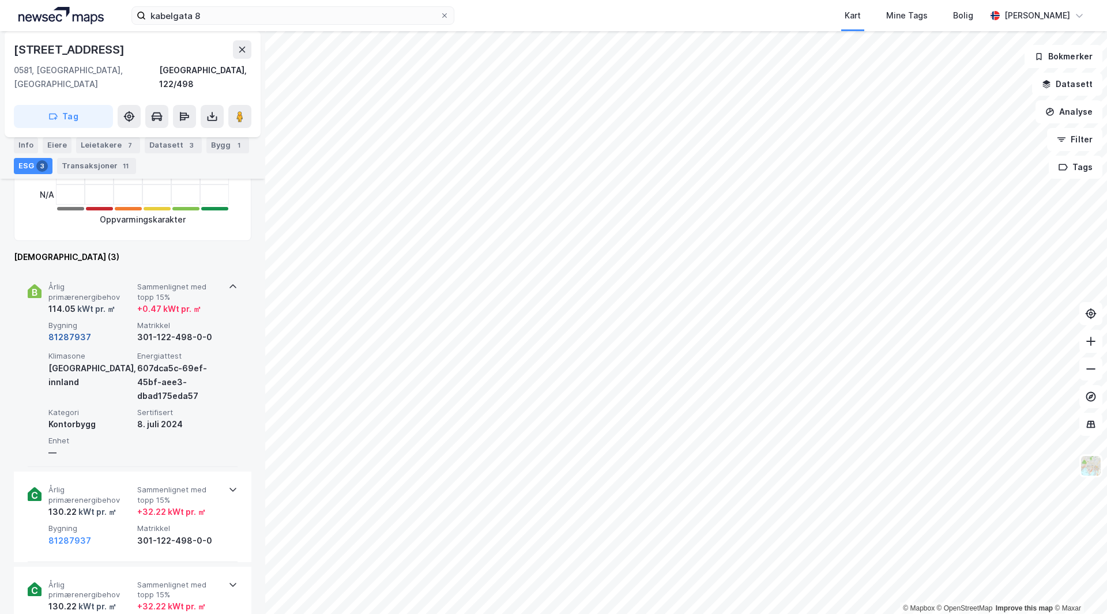
click at [70, 330] on button "81287937" at bounding box center [69, 337] width 43 height 14
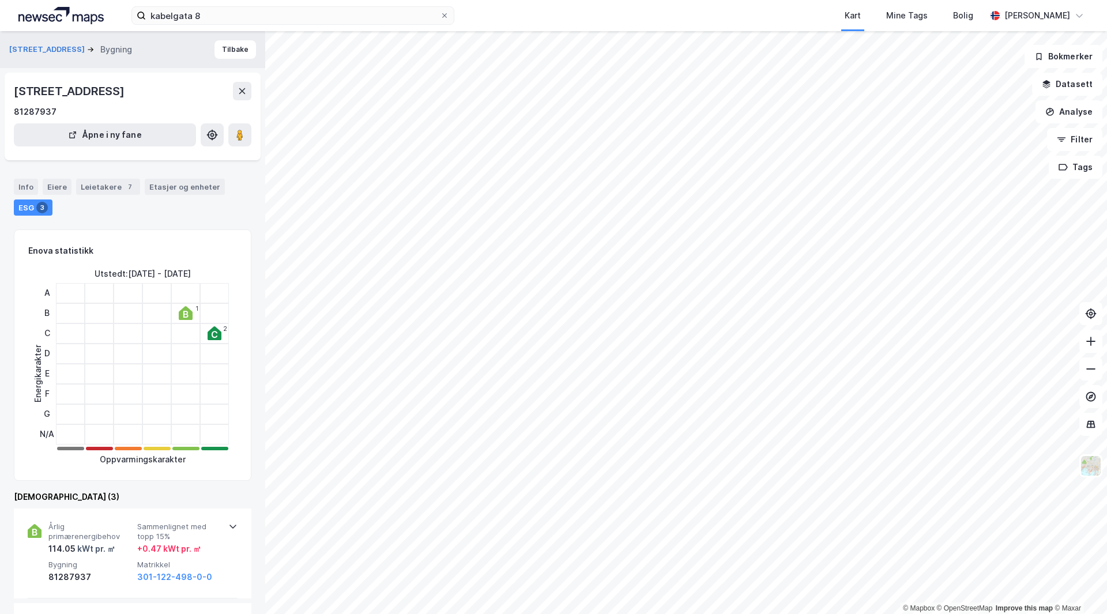
scroll to position [342, 0]
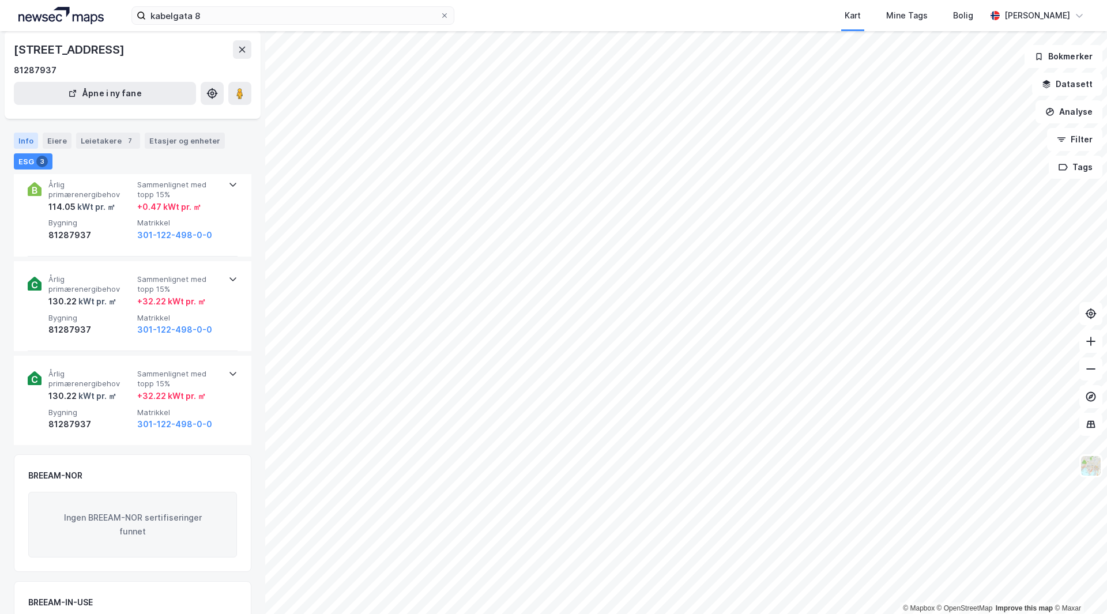
click at [33, 145] on div "Info" at bounding box center [26, 141] width 24 height 16
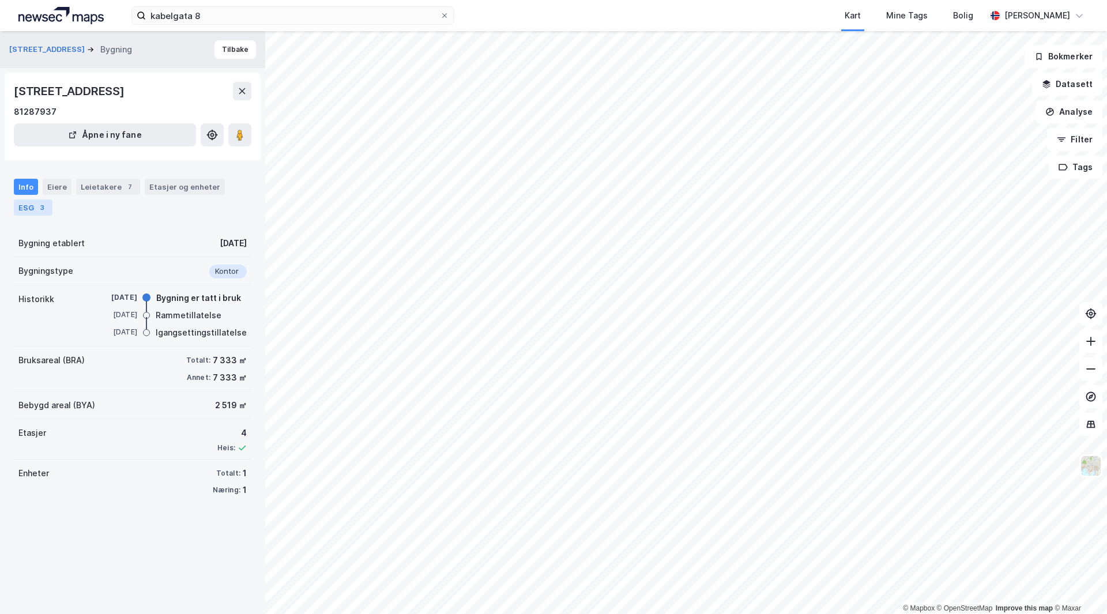
click at [33, 207] on div "ESG 3" at bounding box center [33, 207] width 39 height 16
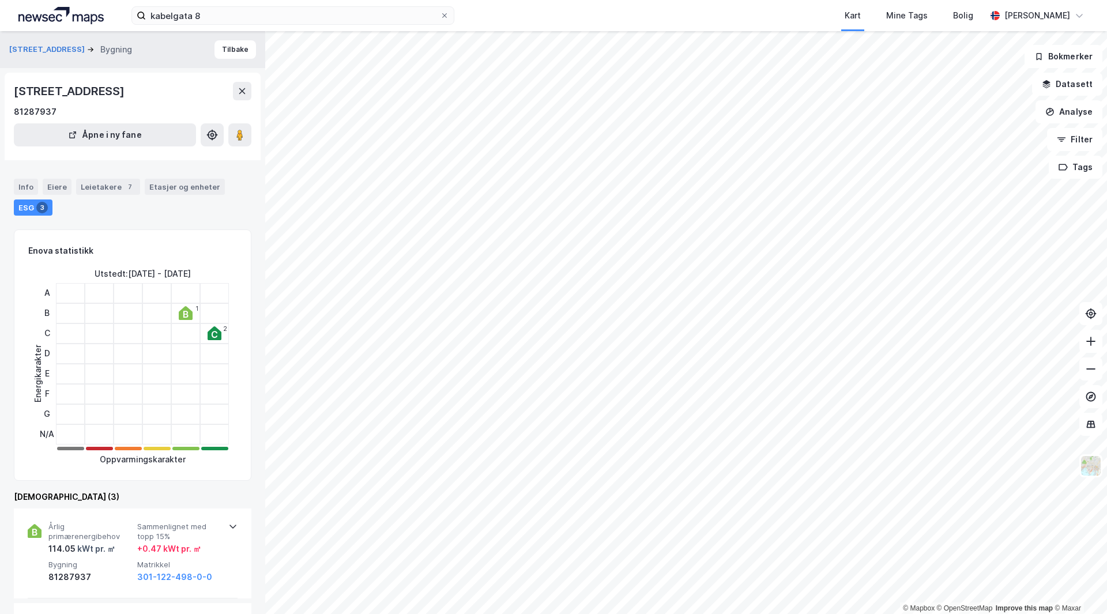
click at [183, 313] on icon at bounding box center [185, 314] width 5 height 7
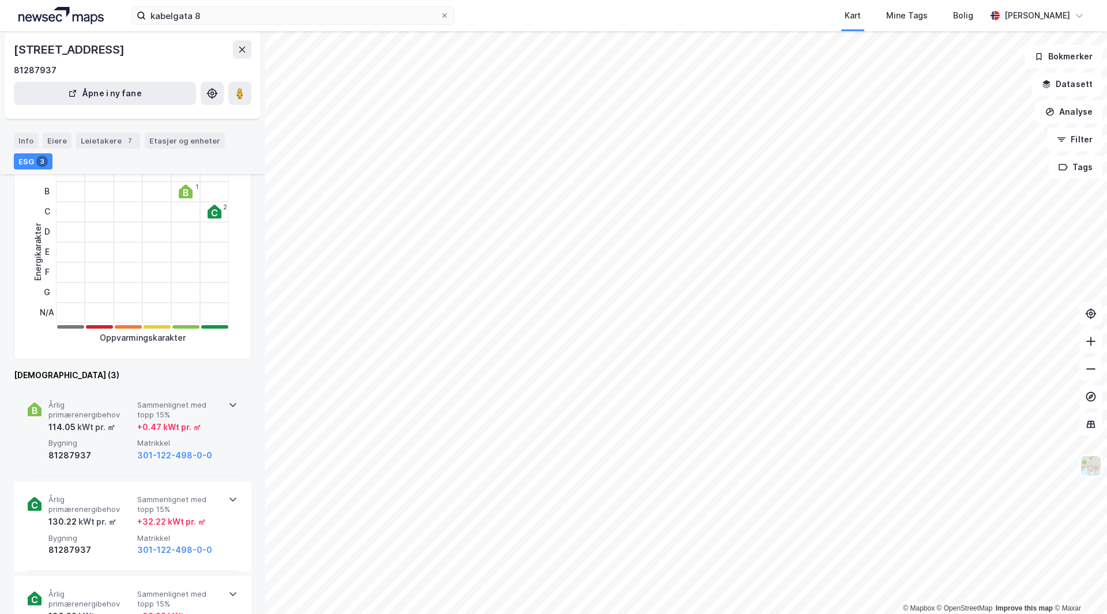
scroll to position [173, 0]
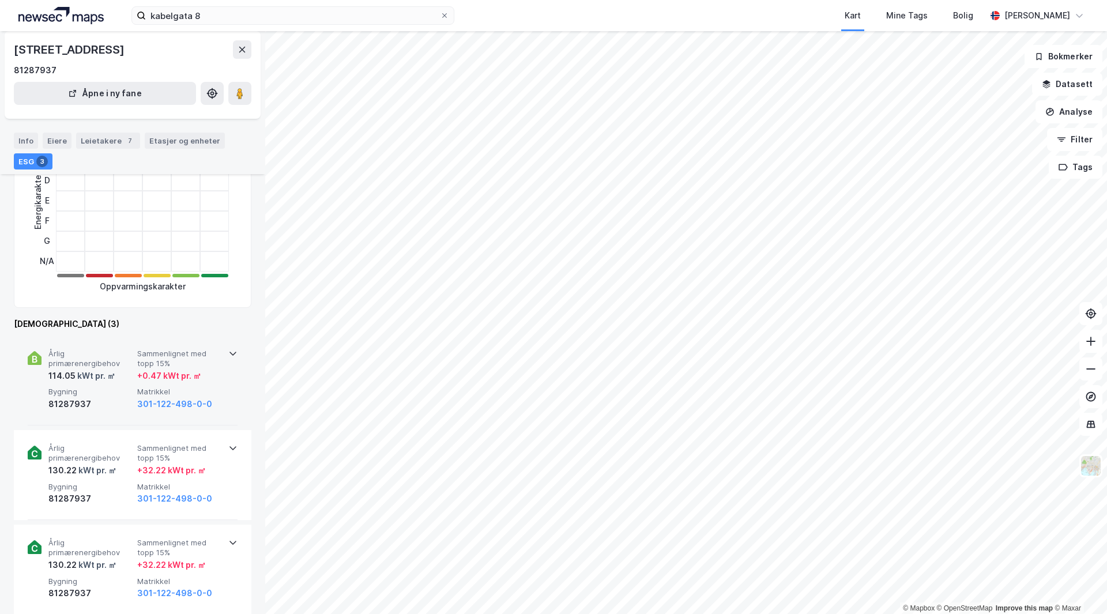
click at [166, 392] on span "Matrikkel" at bounding box center [179, 392] width 84 height 10
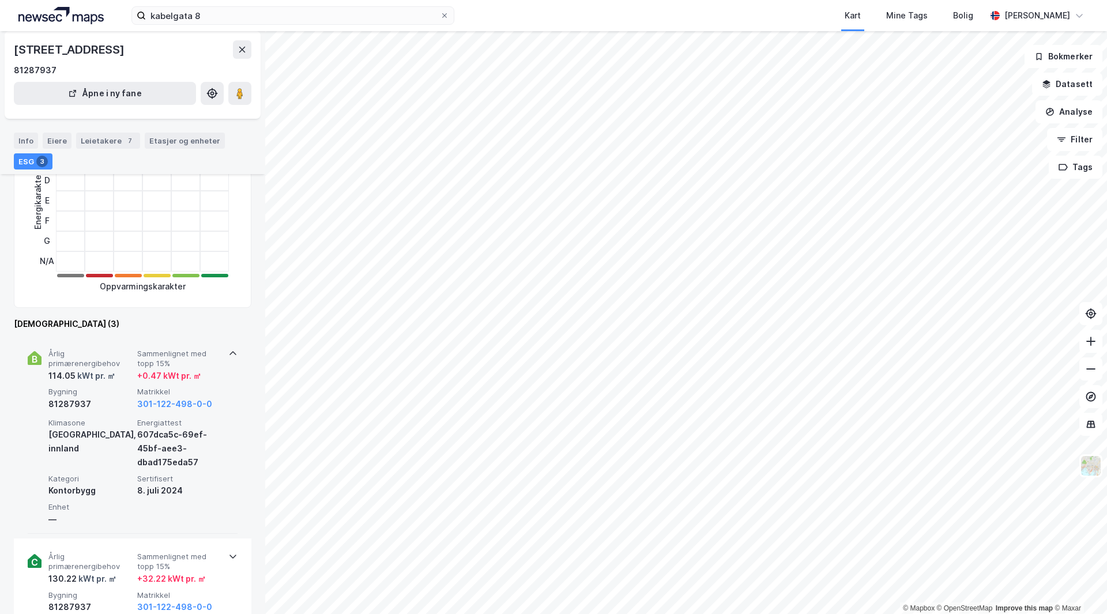
drag, startPoint x: 127, startPoint y: 447, endPoint x: 144, endPoint y: 436, distance: 20.3
click at [130, 446] on div "Klimasone [GEOGRAPHIC_DATA], innland" at bounding box center [90, 443] width 84 height 51
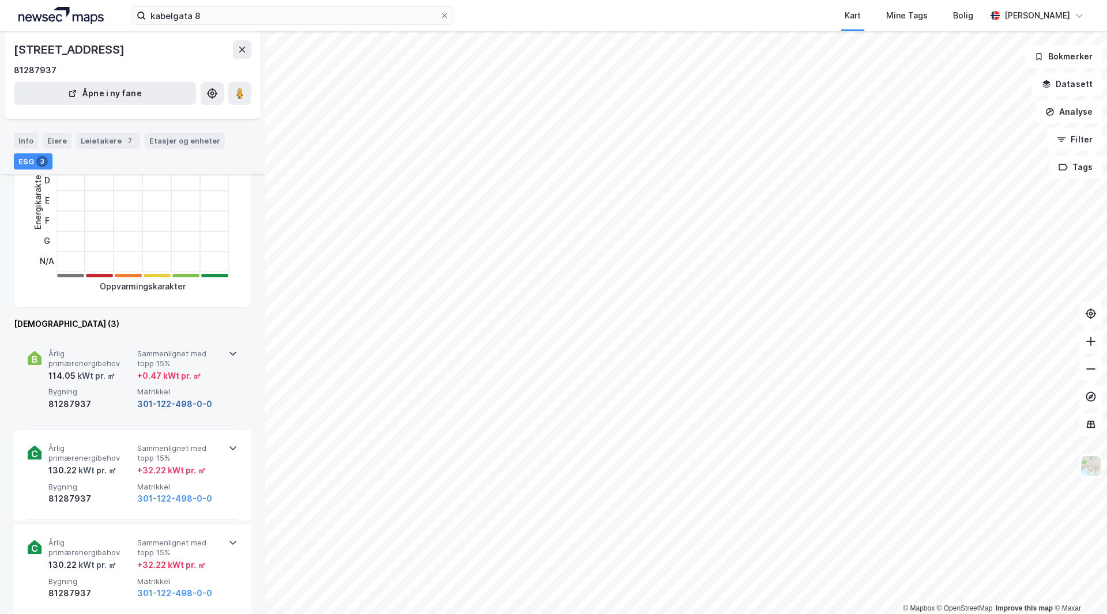
click at [168, 404] on button "301-122-498-0-0" at bounding box center [174, 404] width 75 height 14
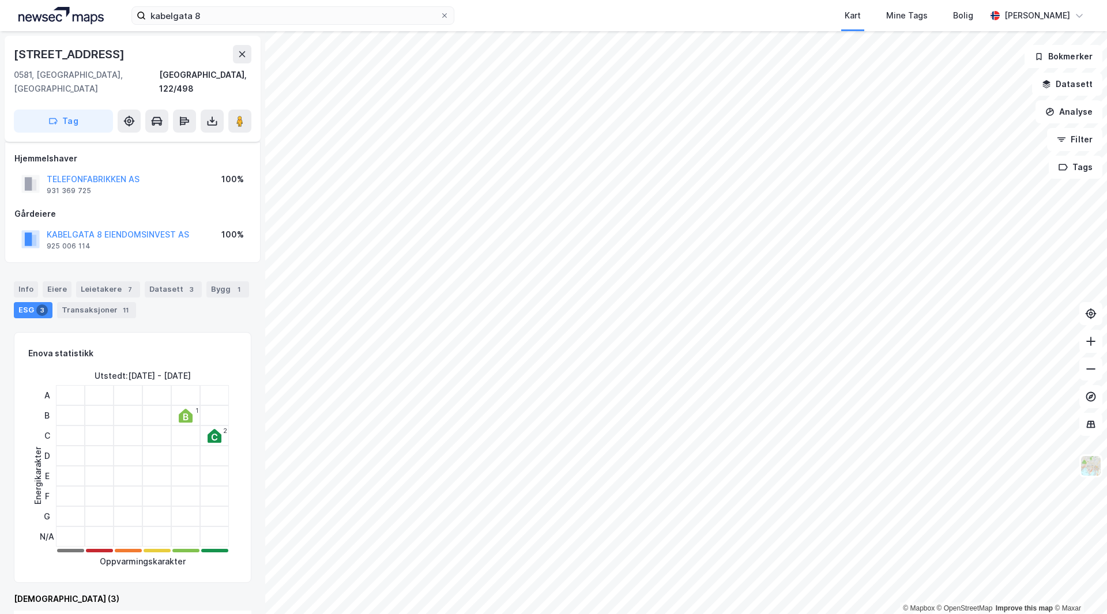
scroll to position [173, 0]
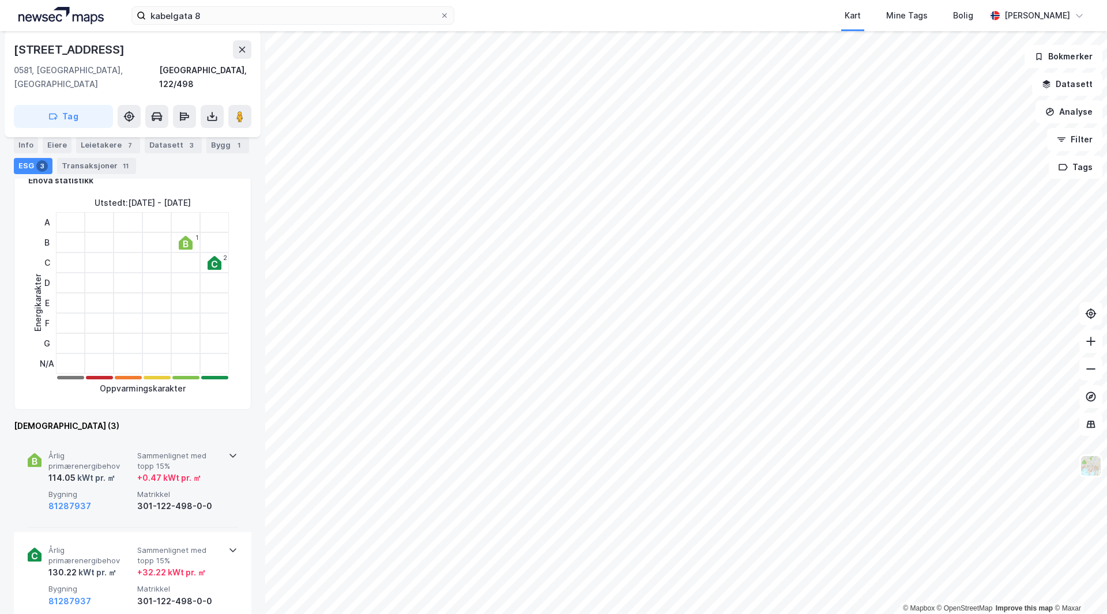
click at [227, 441] on div "Årlig primærenergibehov 114.05 kWt pr. ㎡ Sammenlignet med topp 15% + 0.47 kWt p…" at bounding box center [133, 483] width 210 height 90
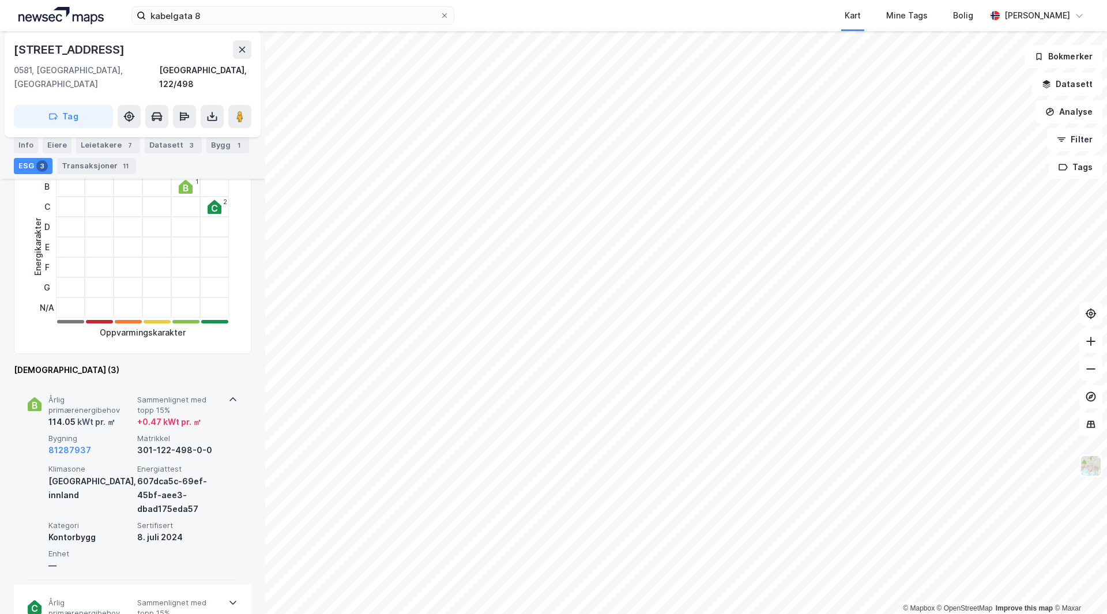
scroll to position [288, 0]
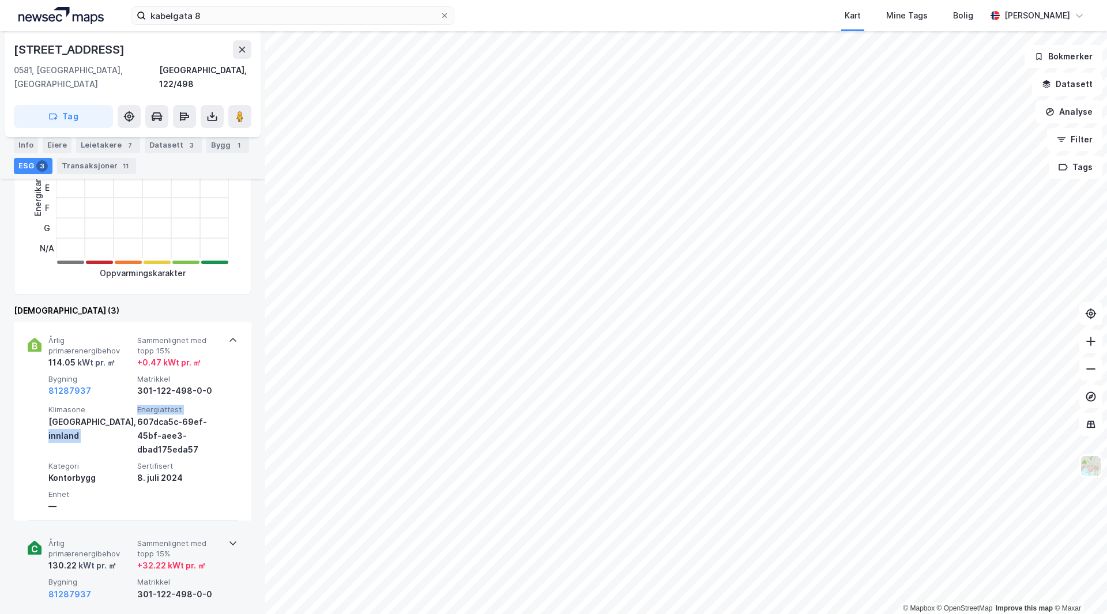
click at [135, 409] on div "Klimasone [GEOGRAPHIC_DATA], innland Energiattest 607dca5c-69ef-45bf-aee3-dbad1…" at bounding box center [134, 459] width 173 height 108
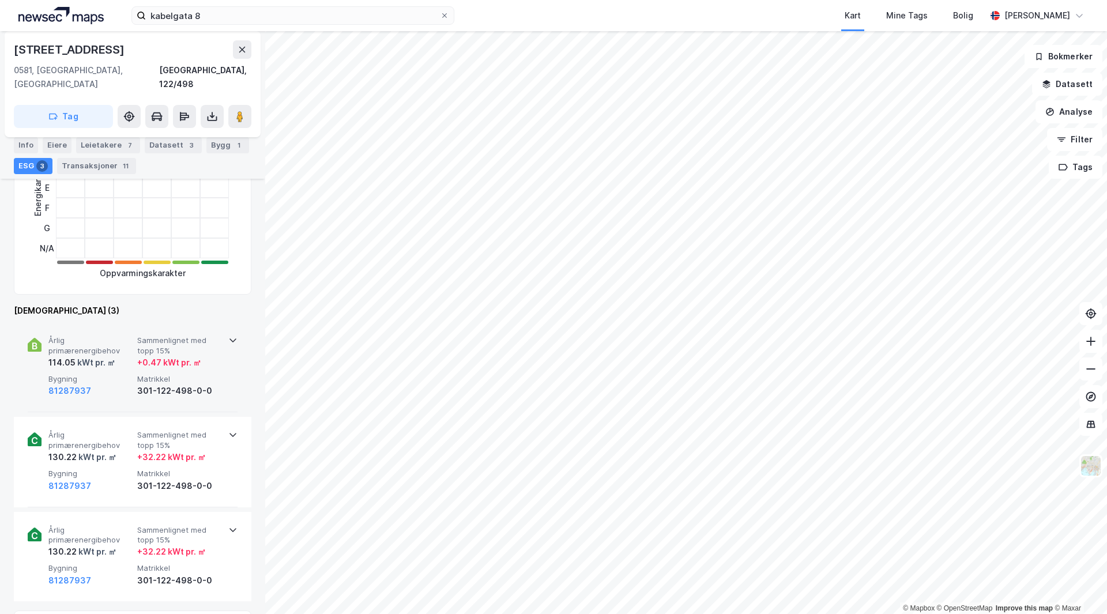
click at [214, 384] on div "301-122-498-0-0" at bounding box center [179, 391] width 84 height 14
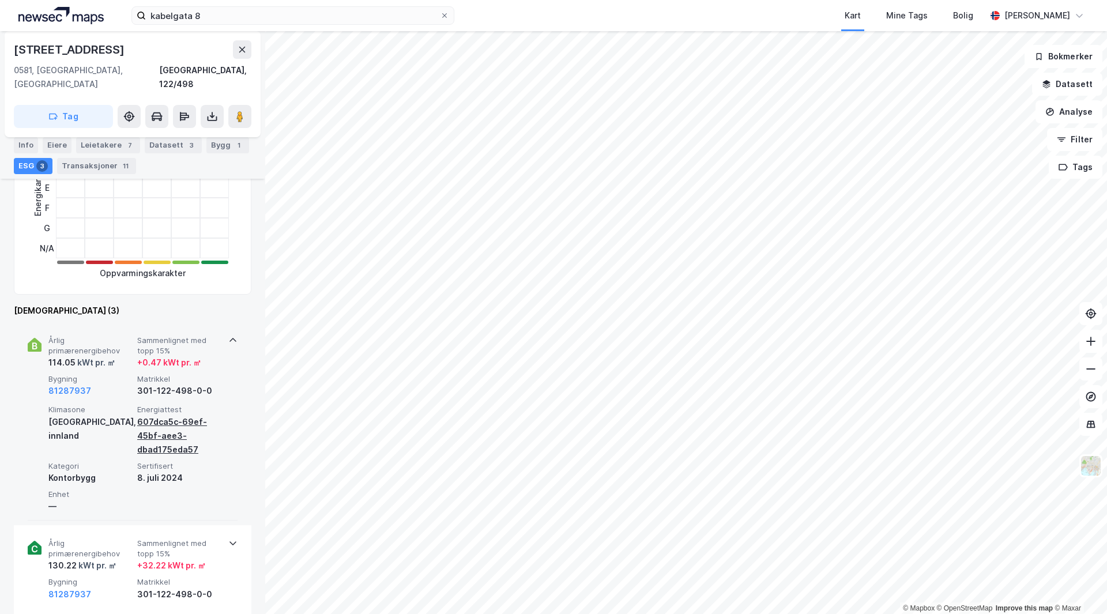
click at [178, 426] on div "607dca5c-69ef-45bf-aee3-dbad175eda57" at bounding box center [179, 436] width 84 height 42
click at [158, 426] on div "607dca5c-69ef-45bf-aee3-dbad175eda57" at bounding box center [179, 436] width 84 height 42
click at [161, 424] on div "607dca5c-69ef-45bf-aee3-dbad175eda57" at bounding box center [179, 436] width 84 height 42
click at [161, 426] on div "607dca5c-69ef-45bf-aee3-dbad175eda57" at bounding box center [179, 436] width 84 height 42
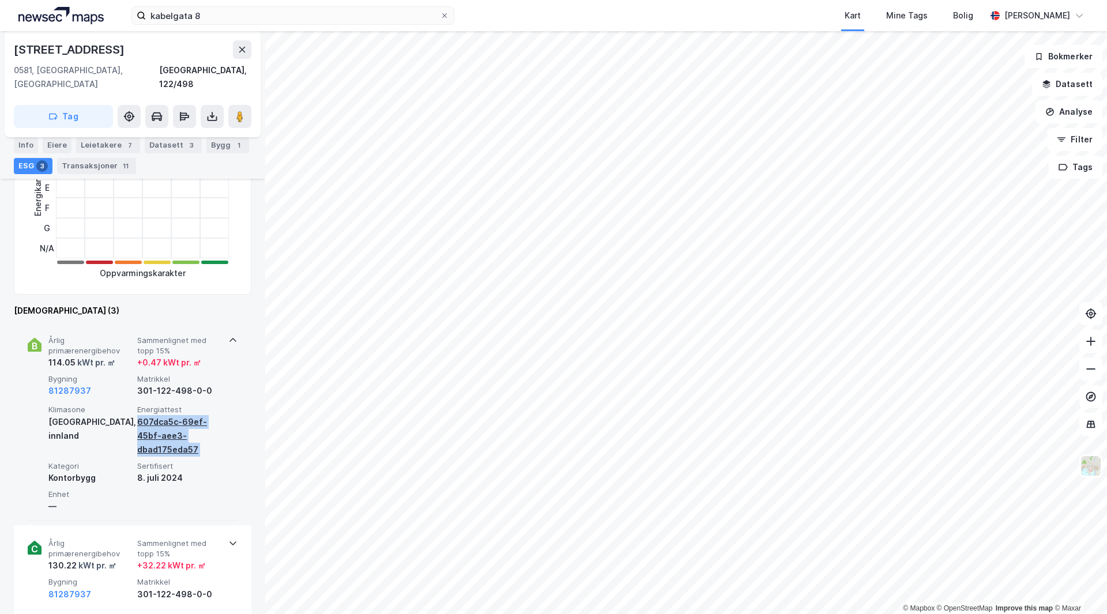
click at [161, 426] on div "607dca5c-69ef-45bf-aee3-dbad175eda57" at bounding box center [179, 436] width 84 height 42
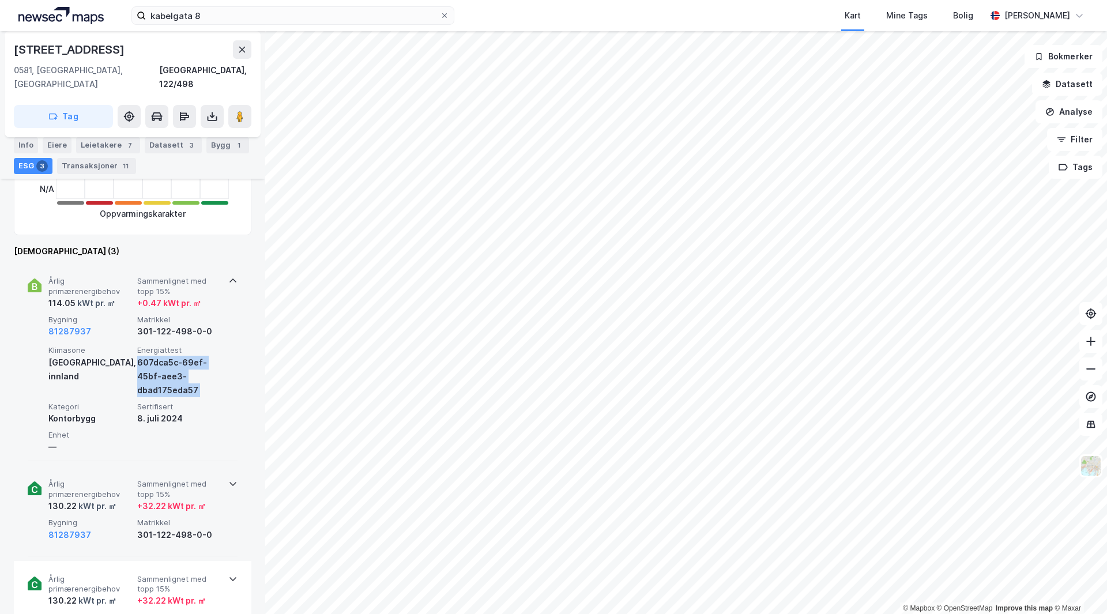
scroll to position [461, 0]
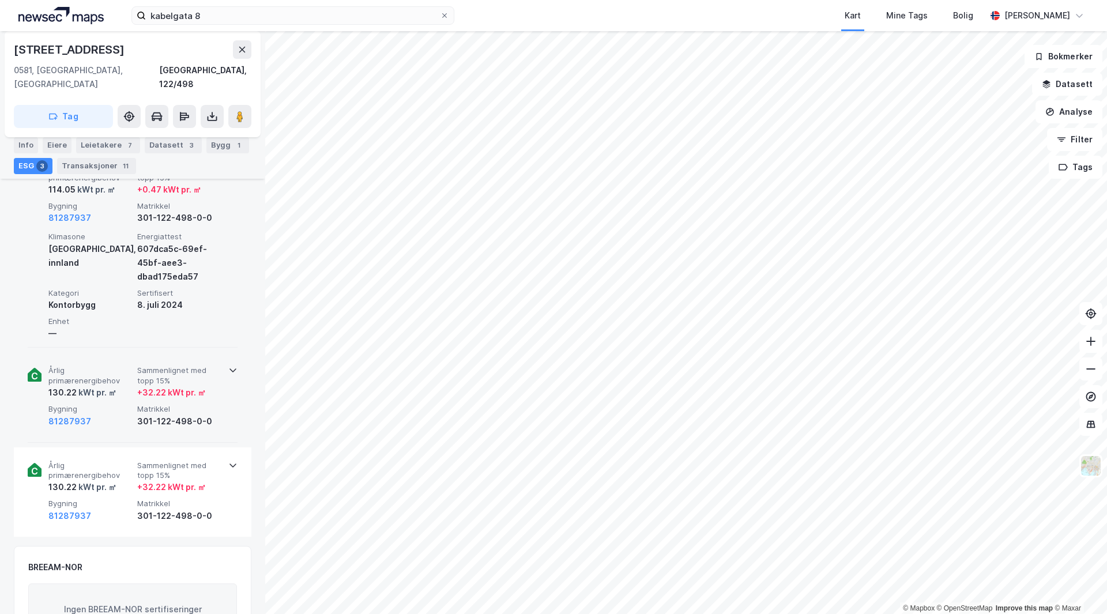
click at [214, 415] on div "301-122-498-0-0" at bounding box center [179, 422] width 84 height 14
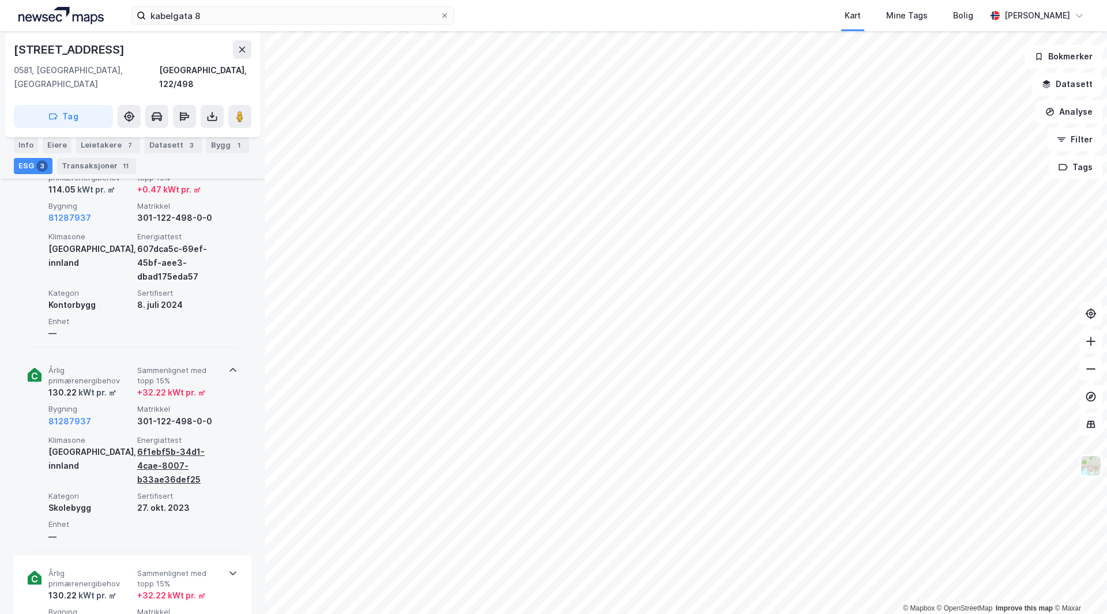
click at [160, 456] on div "6f1ebf5b-34d1-4cae-8007-b33ae36def25" at bounding box center [179, 466] width 84 height 42
click at [148, 445] on div "6f1ebf5b-34d1-4cae-8007-b33ae36def25" at bounding box center [179, 466] width 84 height 42
click at [149, 445] on div "6f1ebf5b-34d1-4cae-8007-b33ae36def25" at bounding box center [179, 466] width 84 height 42
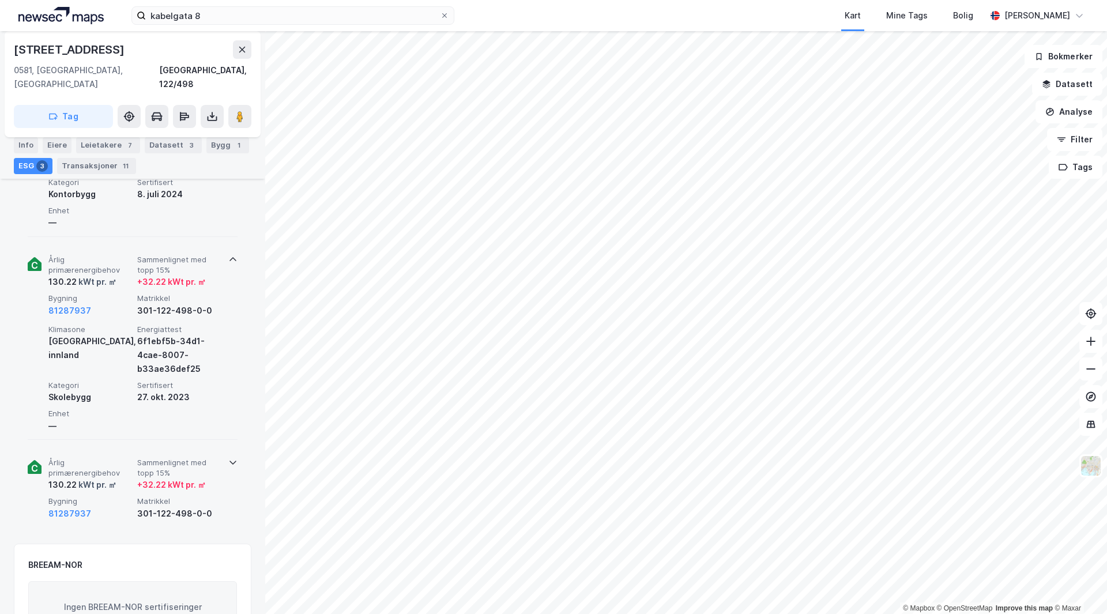
scroll to position [577, 0]
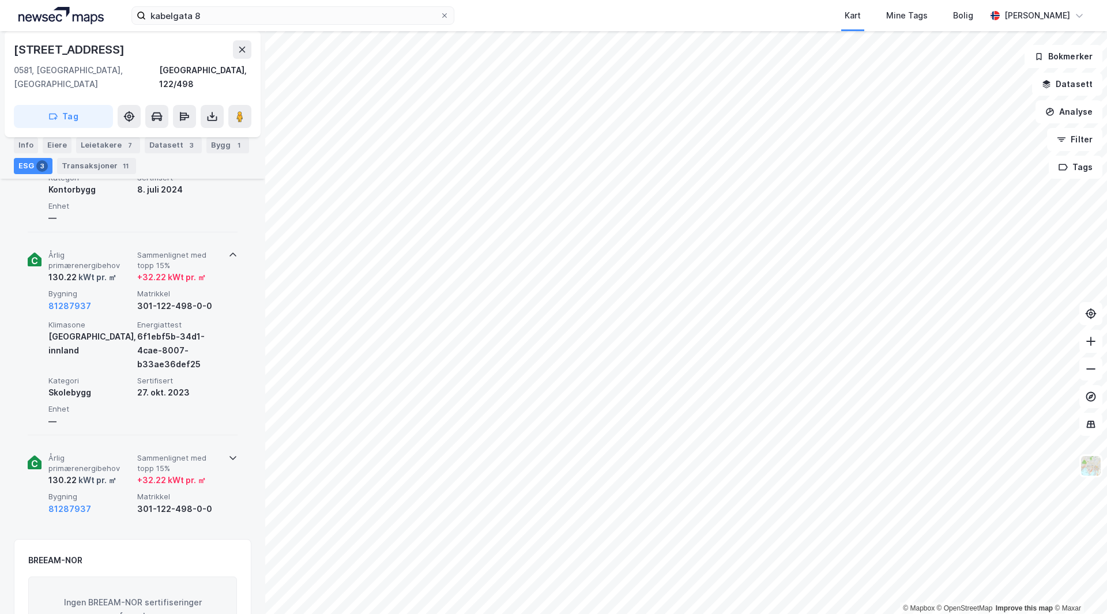
click at [193, 453] on span "Sammenlignet med topp 15%" at bounding box center [179, 463] width 84 height 20
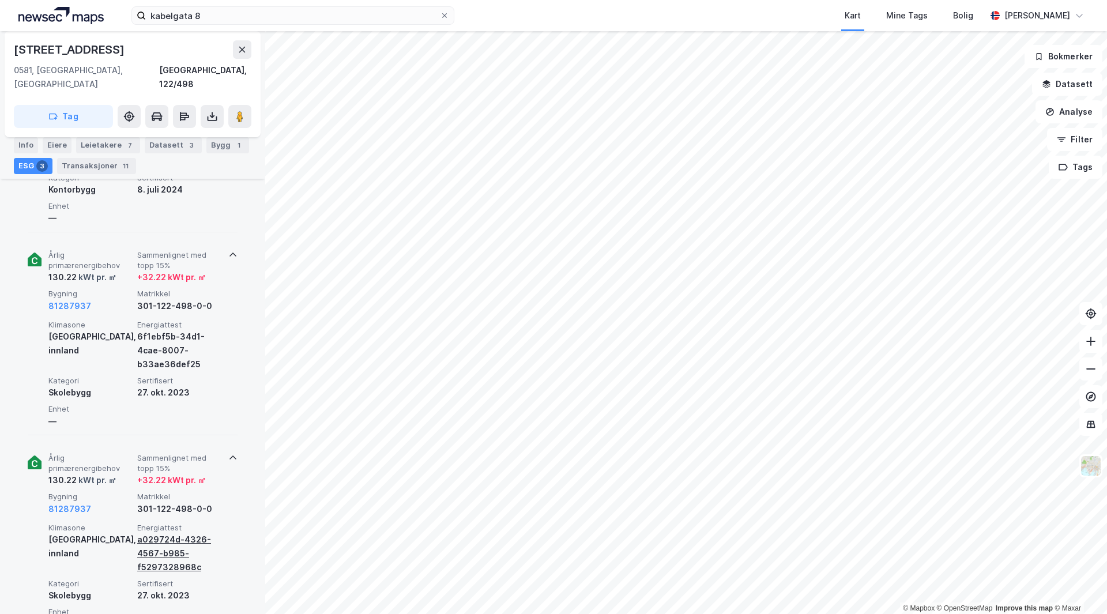
click at [159, 466] on div "a029724d-4326-4567-b985-f5297328968c" at bounding box center [179, 554] width 84 height 42
click at [160, 466] on div "a029724d-4326-4567-b985-f5297328968c" at bounding box center [179, 554] width 84 height 42
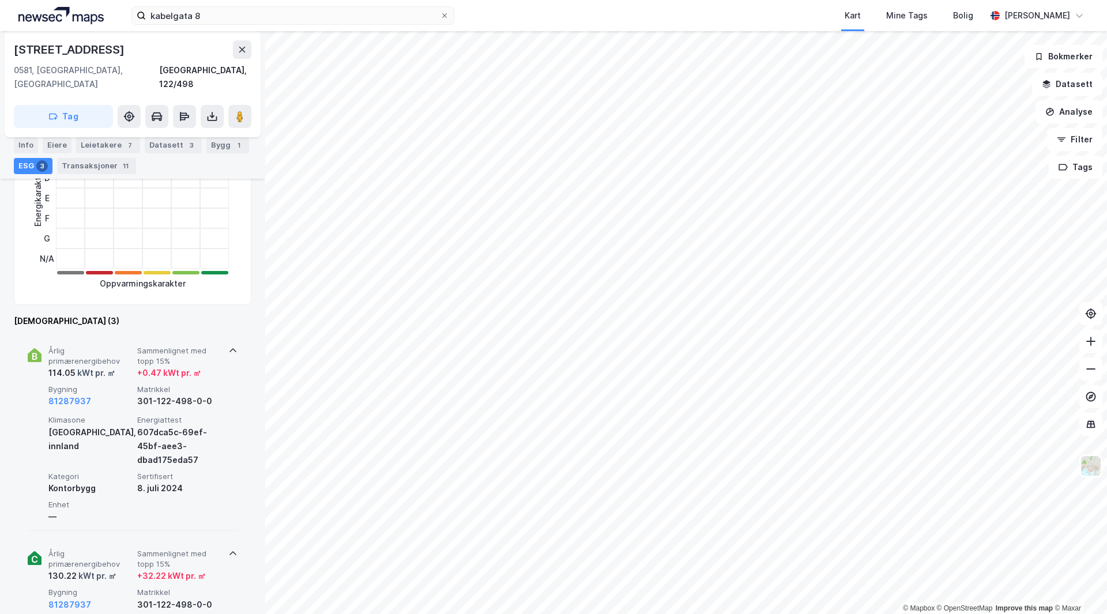
scroll to position [277, 0]
click at [216, 141] on div "Bygg 1" at bounding box center [227, 145] width 43 height 16
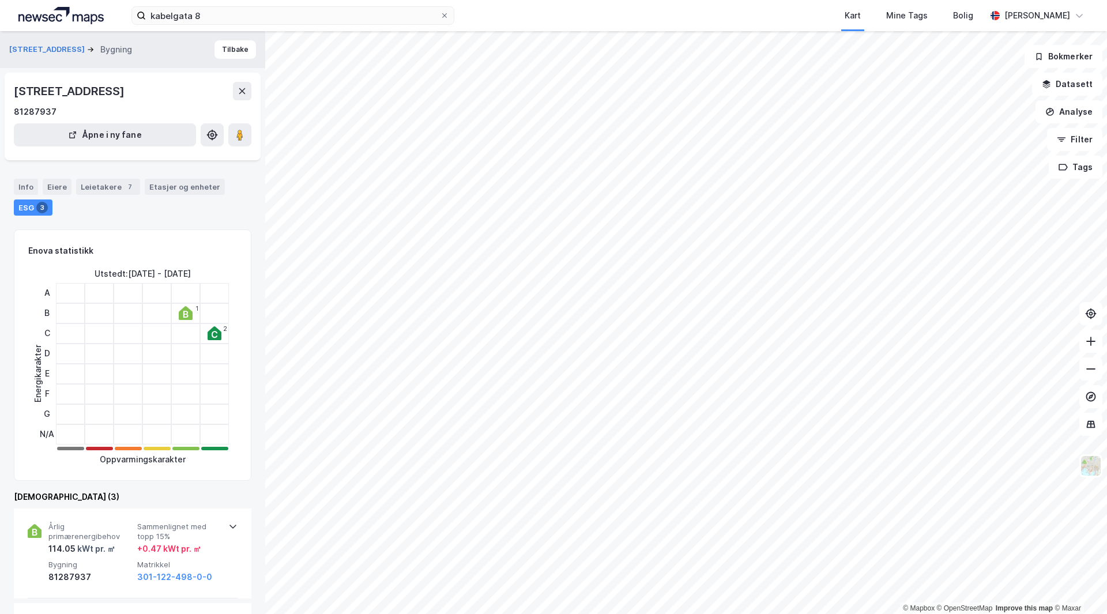
scroll to position [277, 0]
